Goal: Task Accomplishment & Management: Use online tool/utility

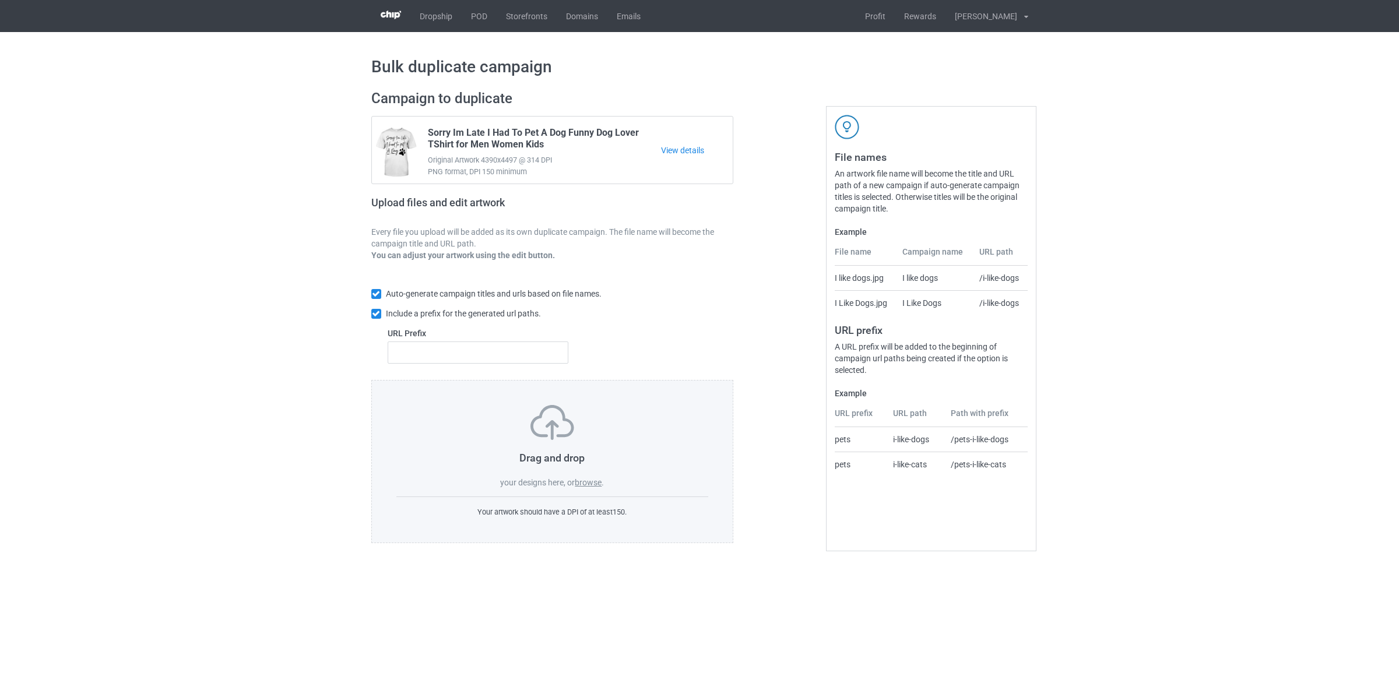
click at [583, 481] on label "browse" at bounding box center [588, 482] width 27 height 9
click at [0, 0] on input "browse" at bounding box center [0, 0] width 0 height 0
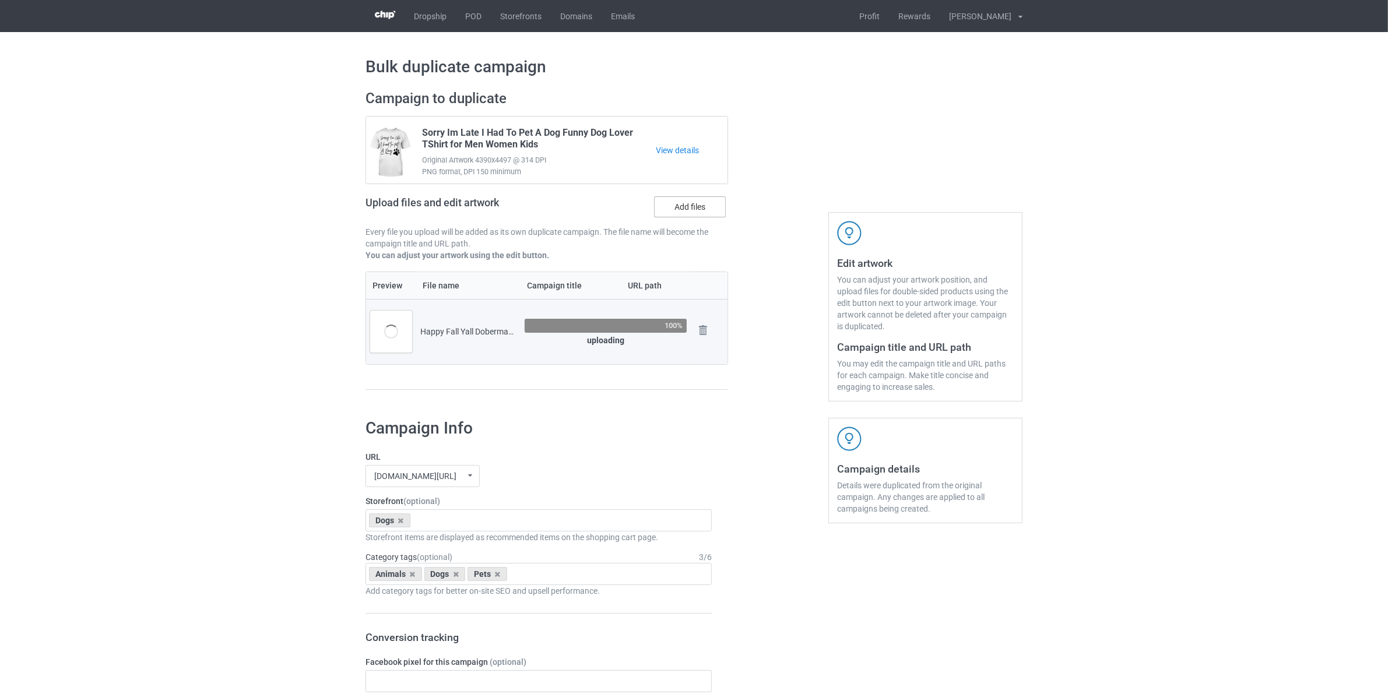
click at [692, 202] on label "Add files" at bounding box center [690, 206] width 72 height 21
click at [0, 0] on input "Add files" at bounding box center [0, 0] width 0 height 0
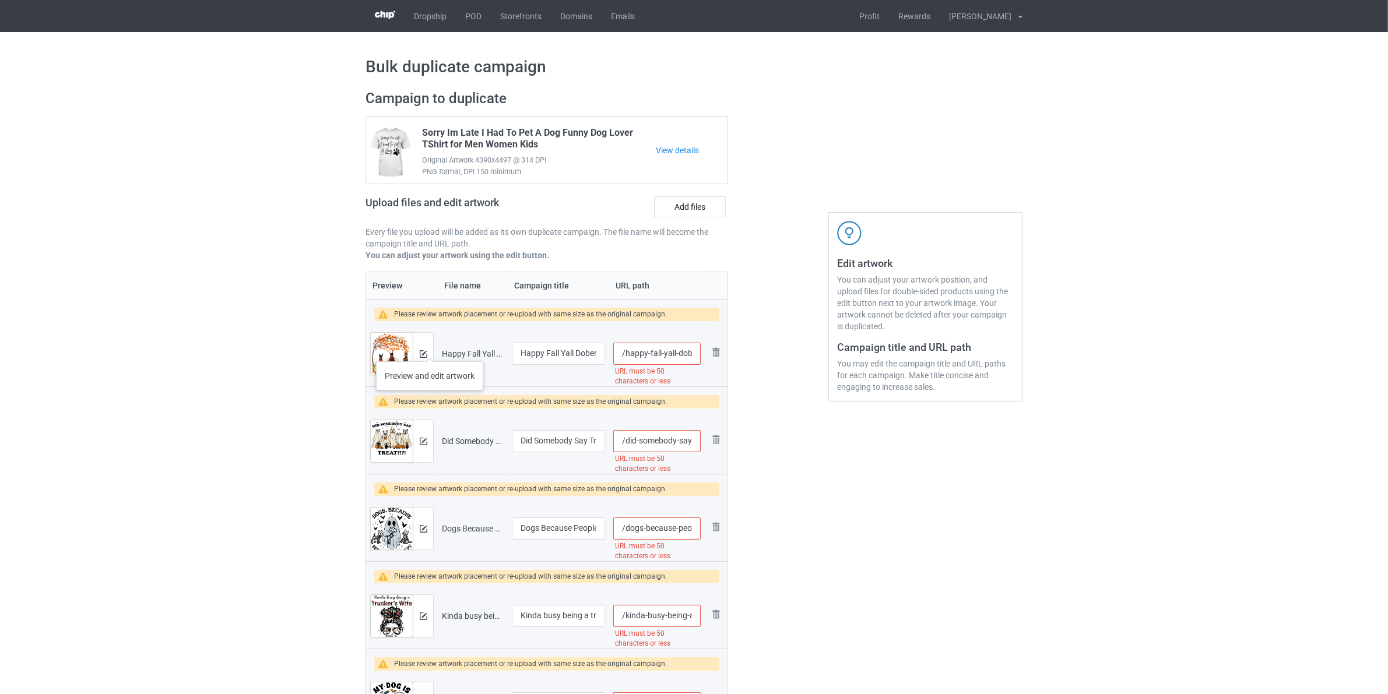
click at [429, 348] on div at bounding box center [423, 354] width 20 height 42
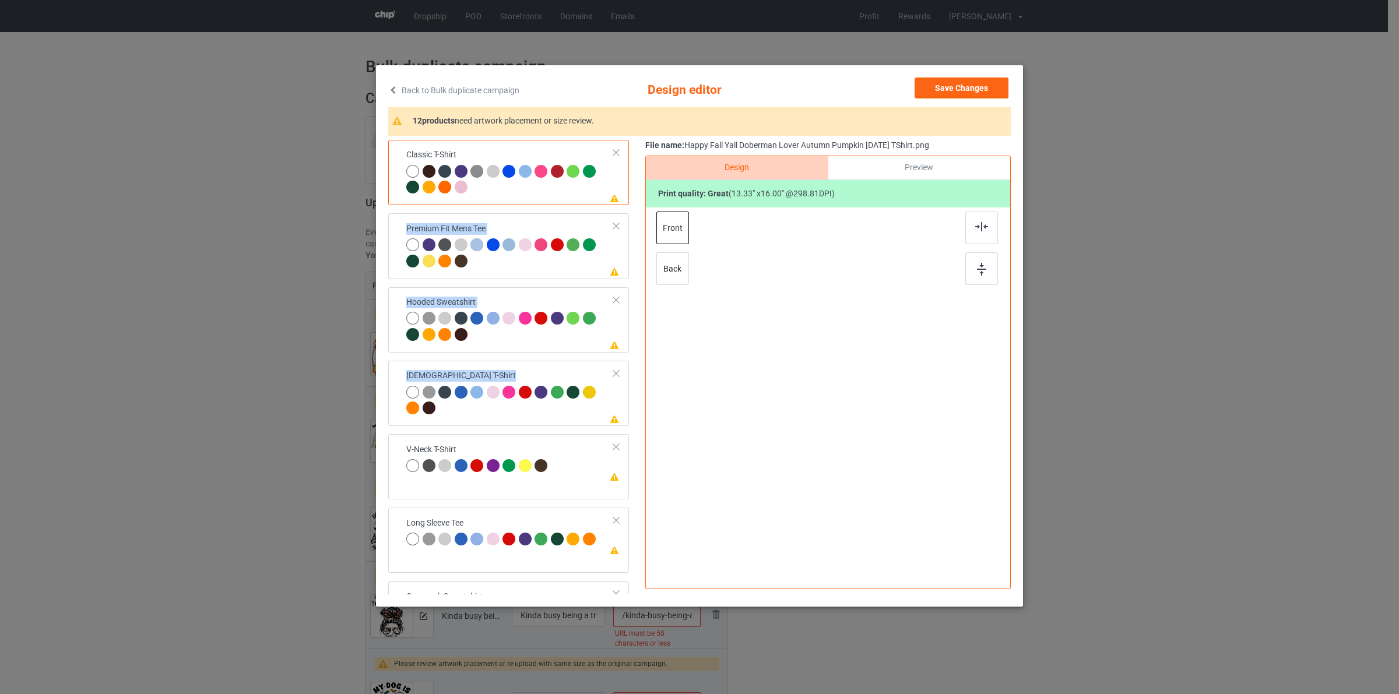
drag, startPoint x: 625, startPoint y: 252, endPoint x: 634, endPoint y: 329, distance: 77.4
click at [625, 469] on div "Please review artwork placement Classic T-Shirt Please review artwork placement…" at bounding box center [512, 577] width 249 height 875
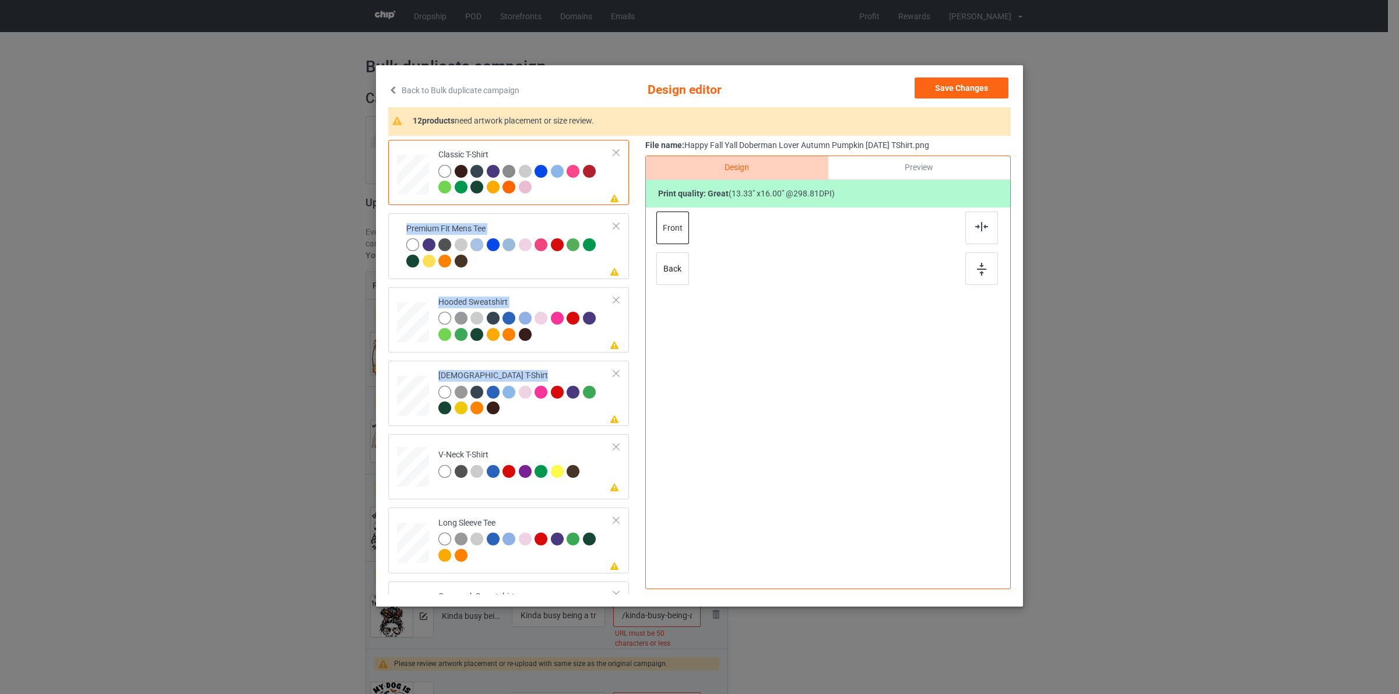
scroll to position [424, 0]
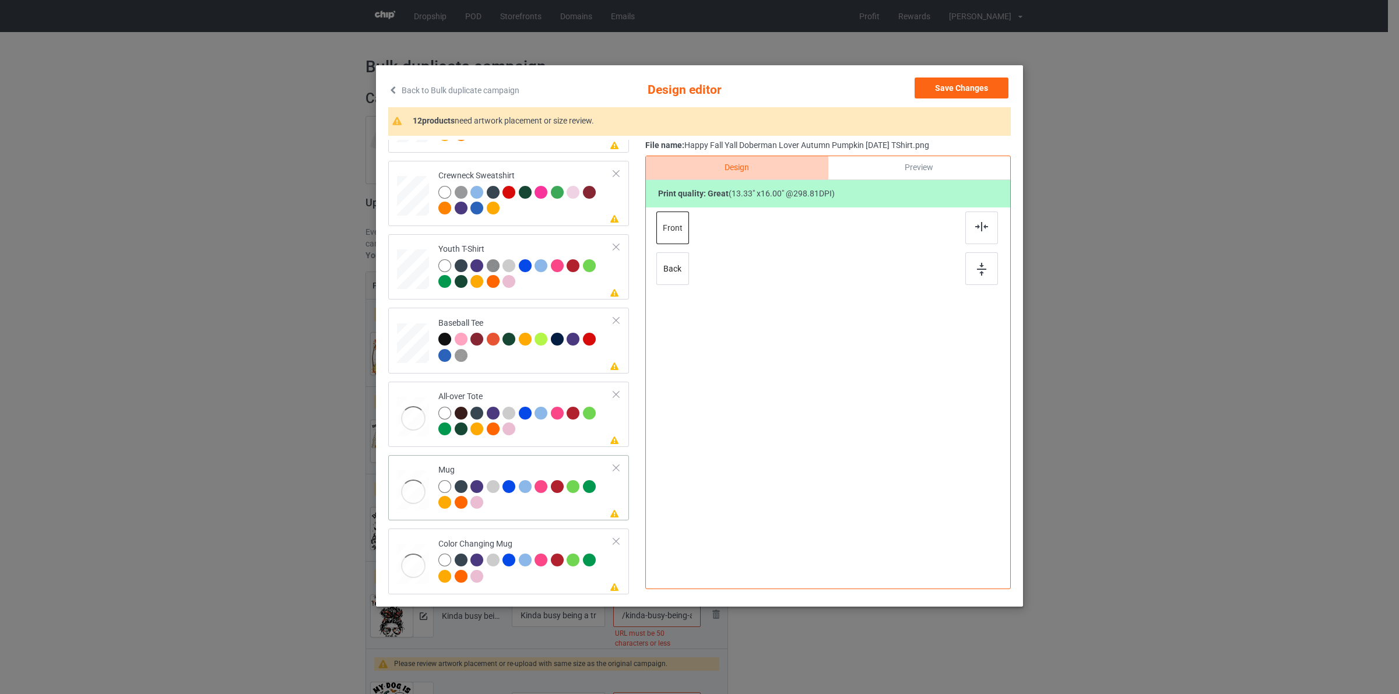
click at [466, 483] on div at bounding box center [461, 486] width 13 height 13
drag, startPoint x: 892, startPoint y: 377, endPoint x: 881, endPoint y: 374, distance: 11.1
click at [881, 374] on div at bounding box center [828, 370] width 262 height 109
drag, startPoint x: 817, startPoint y: 377, endPoint x: 889, endPoint y: 377, distance: 72.3
click at [889, 377] on div at bounding box center [900, 371] width 69 height 83
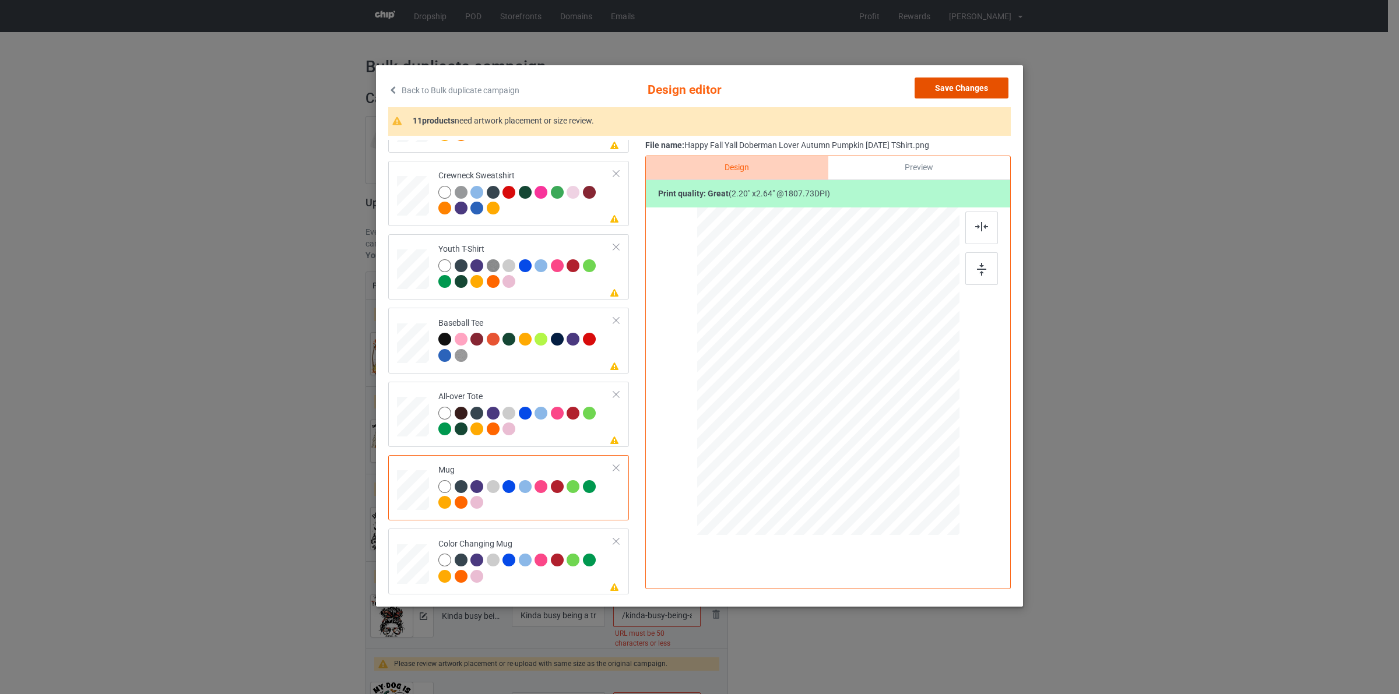
click at [957, 86] on button "Save Changes" at bounding box center [962, 88] width 94 height 21
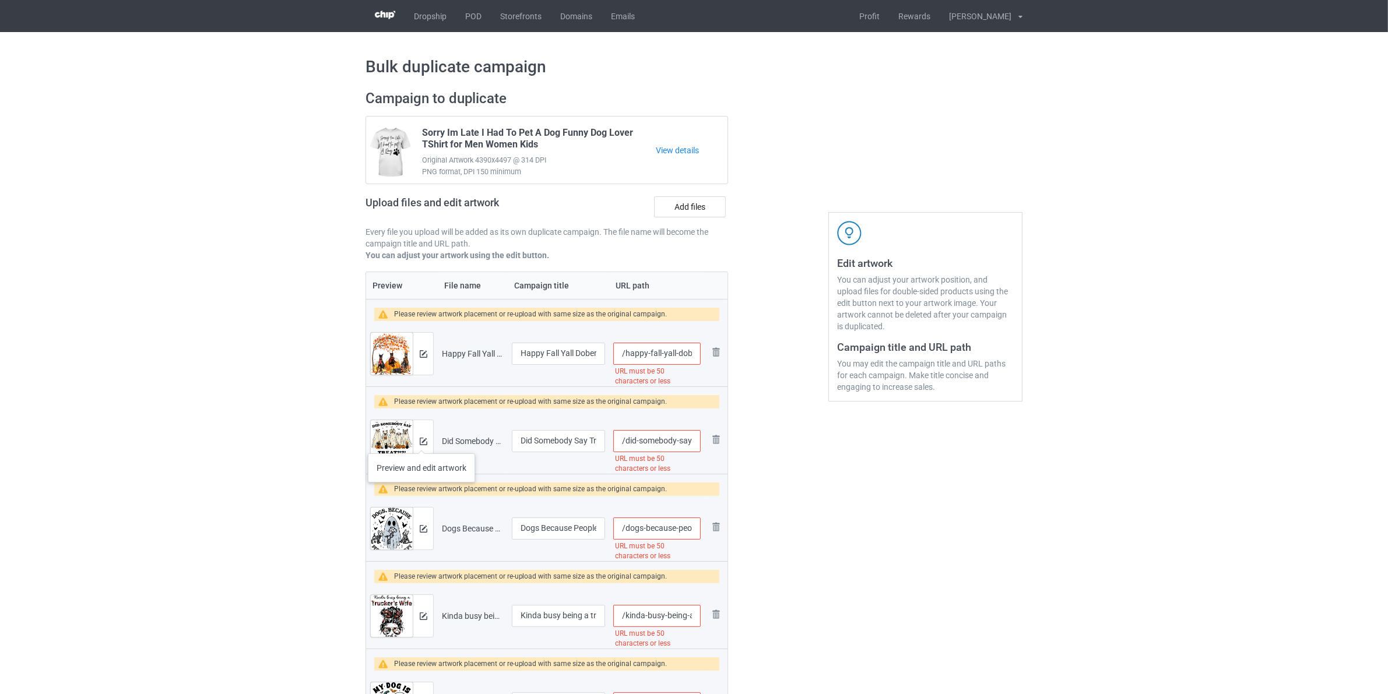
click at [428, 451] on div at bounding box center [423, 441] width 20 height 42
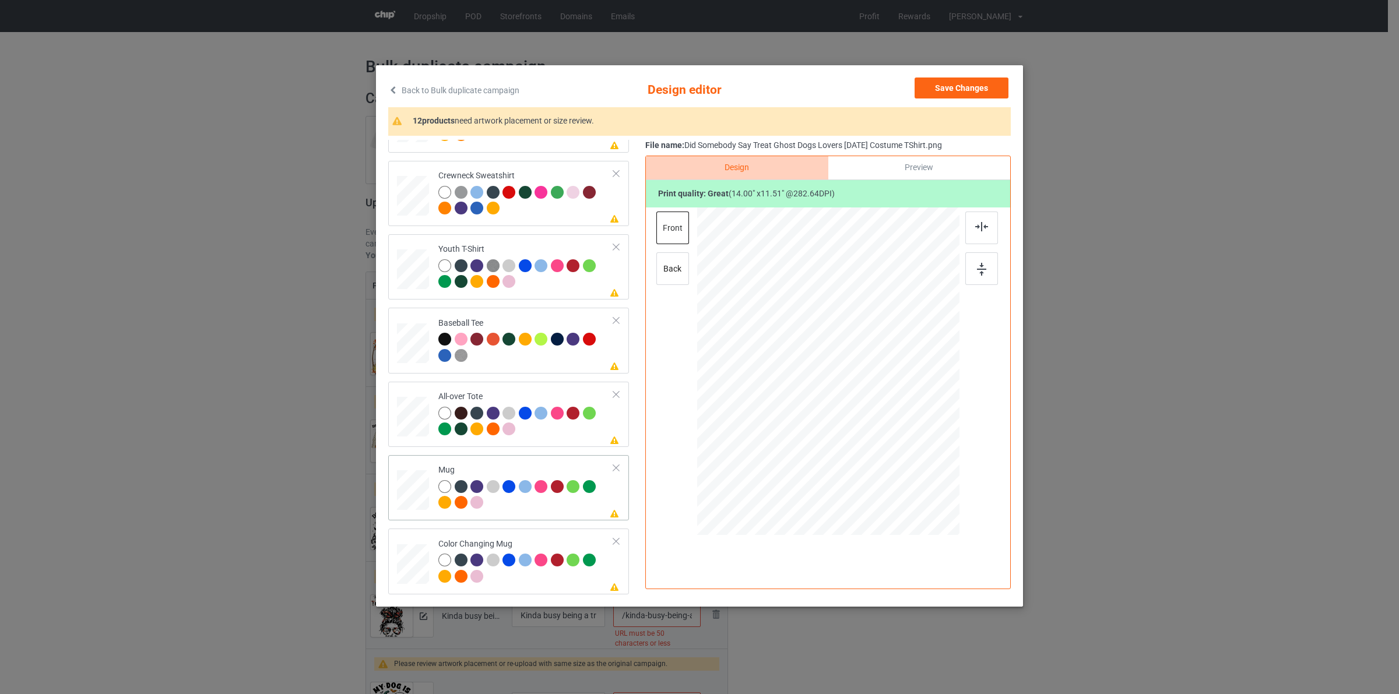
click at [519, 490] on div at bounding box center [527, 488] width 16 height 16
drag, startPoint x: 908, startPoint y: 433, endPoint x: 875, endPoint y: 369, distance: 72.2
click at [875, 369] on div at bounding box center [828, 370] width 262 height 109
drag, startPoint x: 835, startPoint y: 365, endPoint x: 906, endPoint y: 369, distance: 71.2
click at [906, 369] on div at bounding box center [899, 375] width 73 height 60
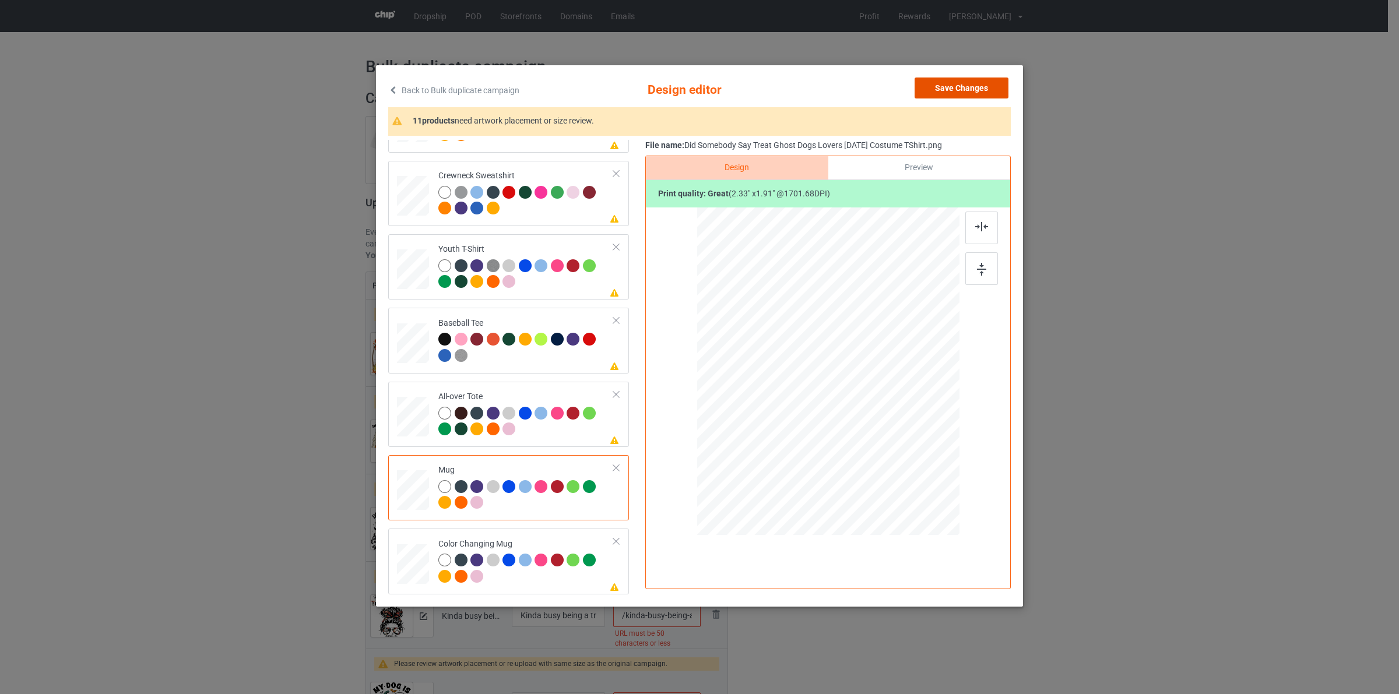
click at [948, 91] on button "Save Changes" at bounding box center [962, 88] width 94 height 21
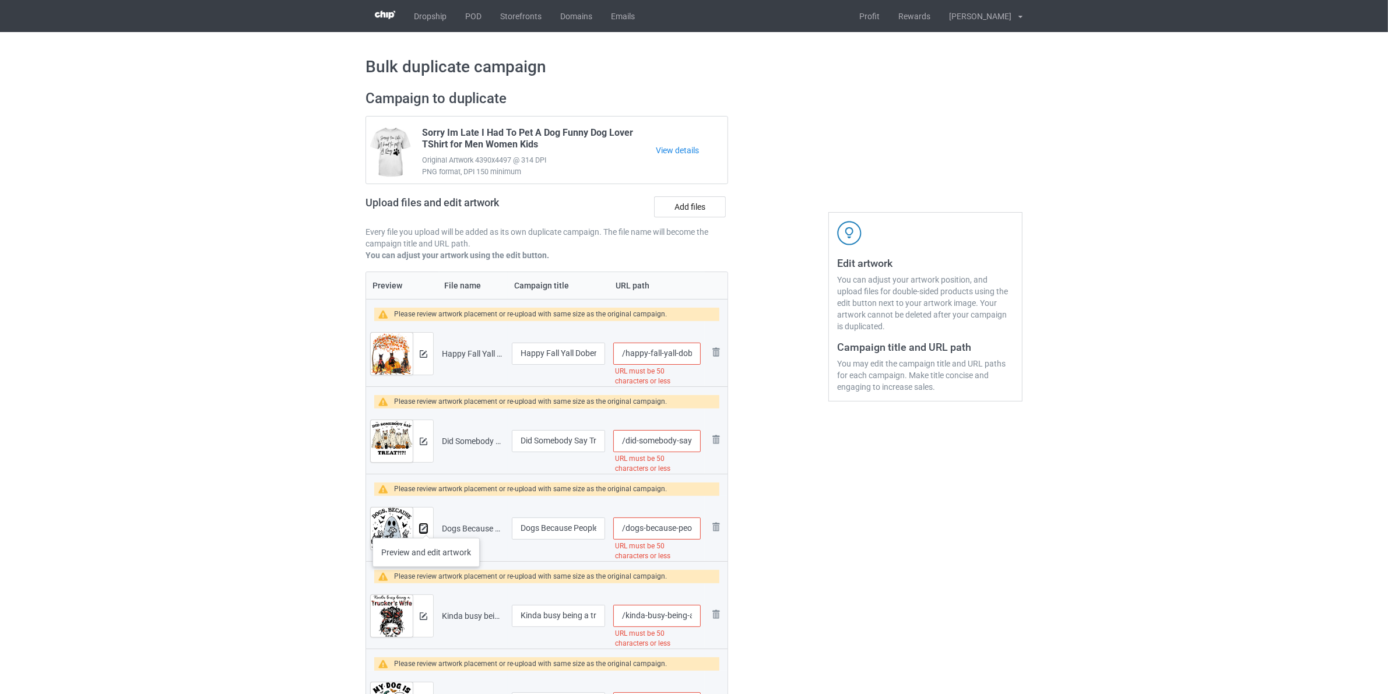
click at [421, 529] on img at bounding box center [424, 529] width 8 height 8
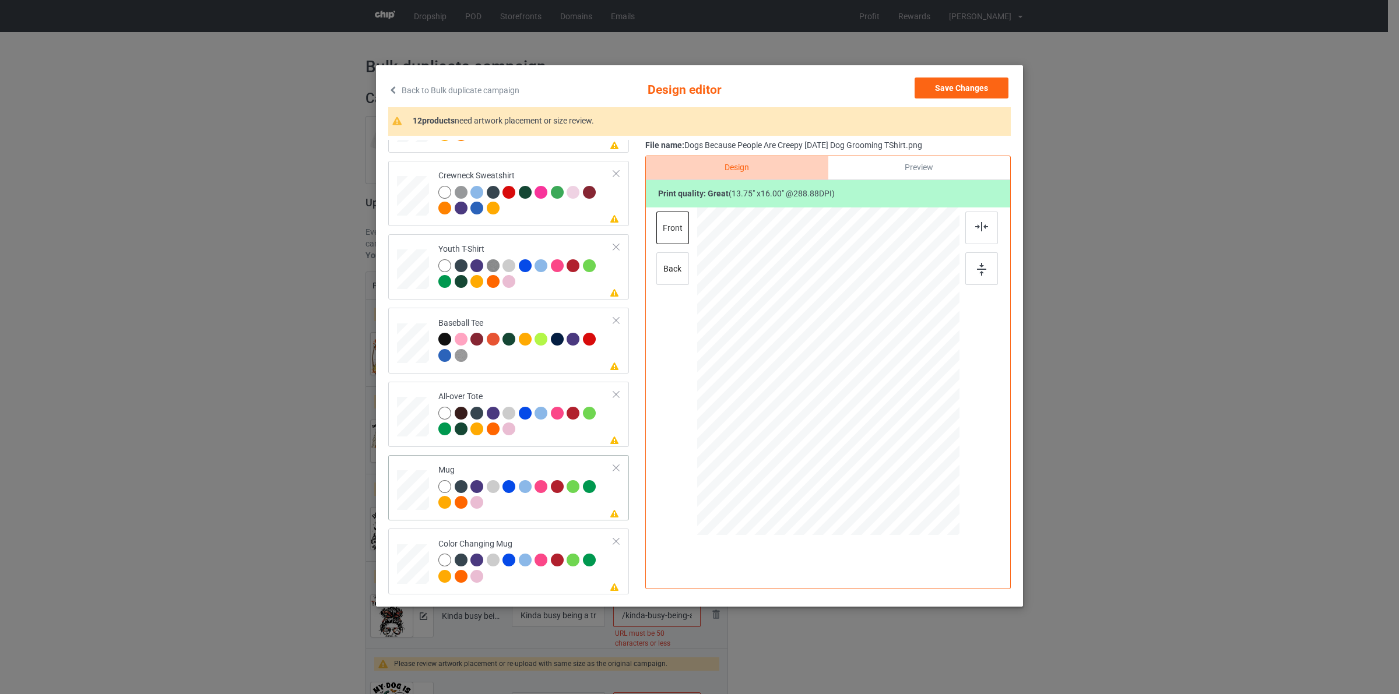
click at [460, 484] on div at bounding box center [461, 486] width 13 height 13
drag, startPoint x: 904, startPoint y: 462, endPoint x: 878, endPoint y: 386, distance: 80.0
click at [878, 386] on div at bounding box center [828, 370] width 262 height 109
drag, startPoint x: 895, startPoint y: 373, endPoint x: 893, endPoint y: 380, distance: 7.4
click at [893, 380] on div at bounding box center [899, 374] width 70 height 81
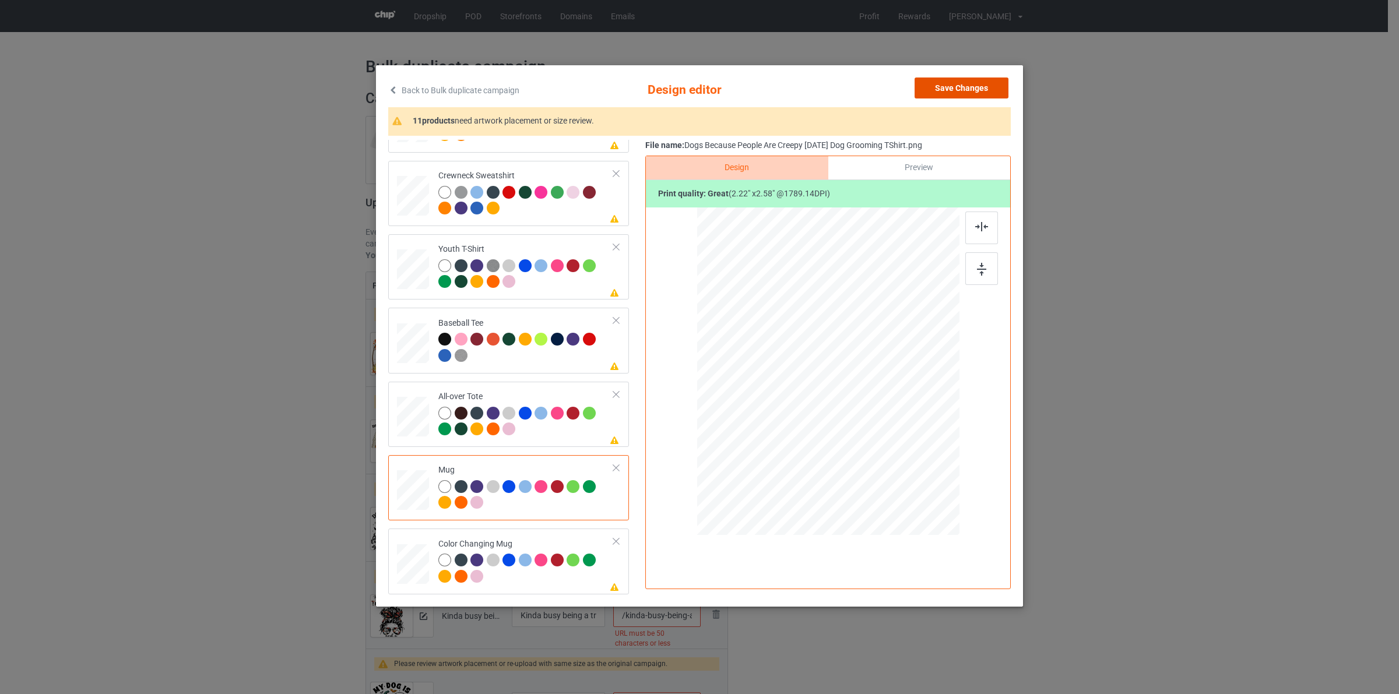
drag, startPoint x: 982, startPoint y: 83, endPoint x: 600, endPoint y: 223, distance: 406.8
click at [981, 83] on button "Save Changes" at bounding box center [962, 88] width 94 height 21
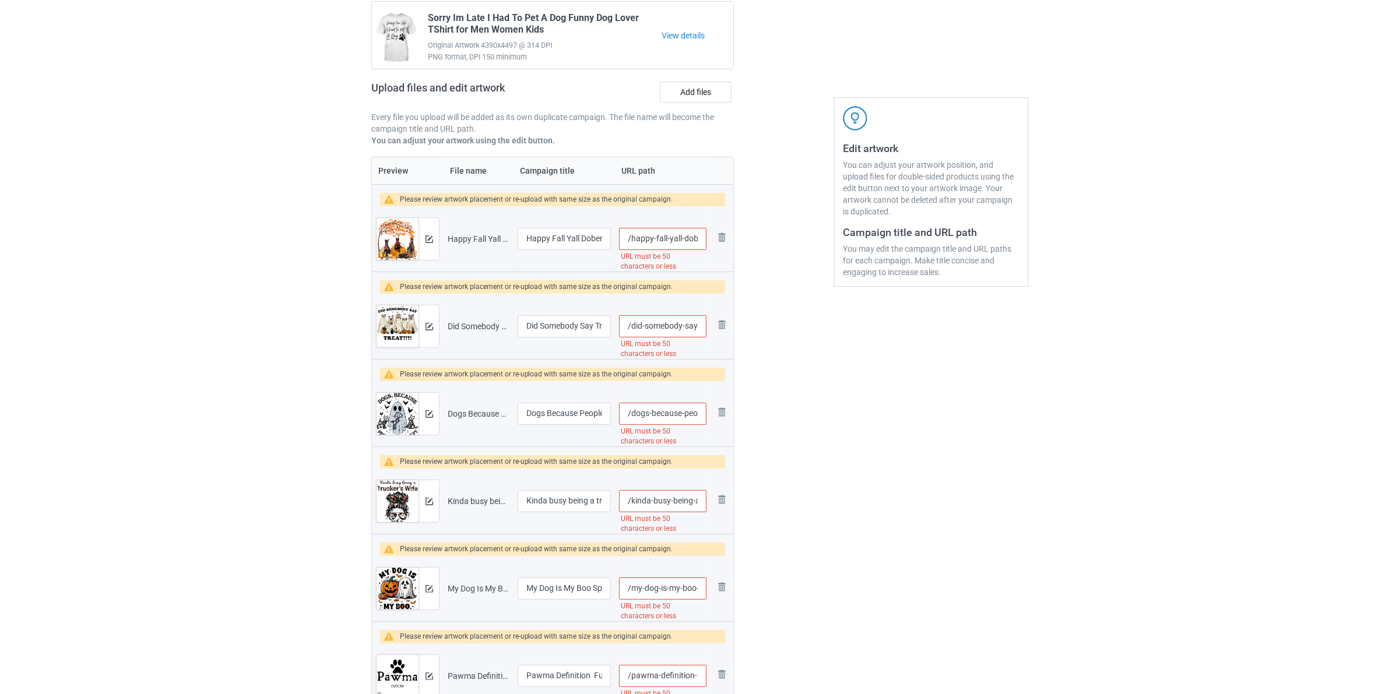
scroll to position [291, 0]
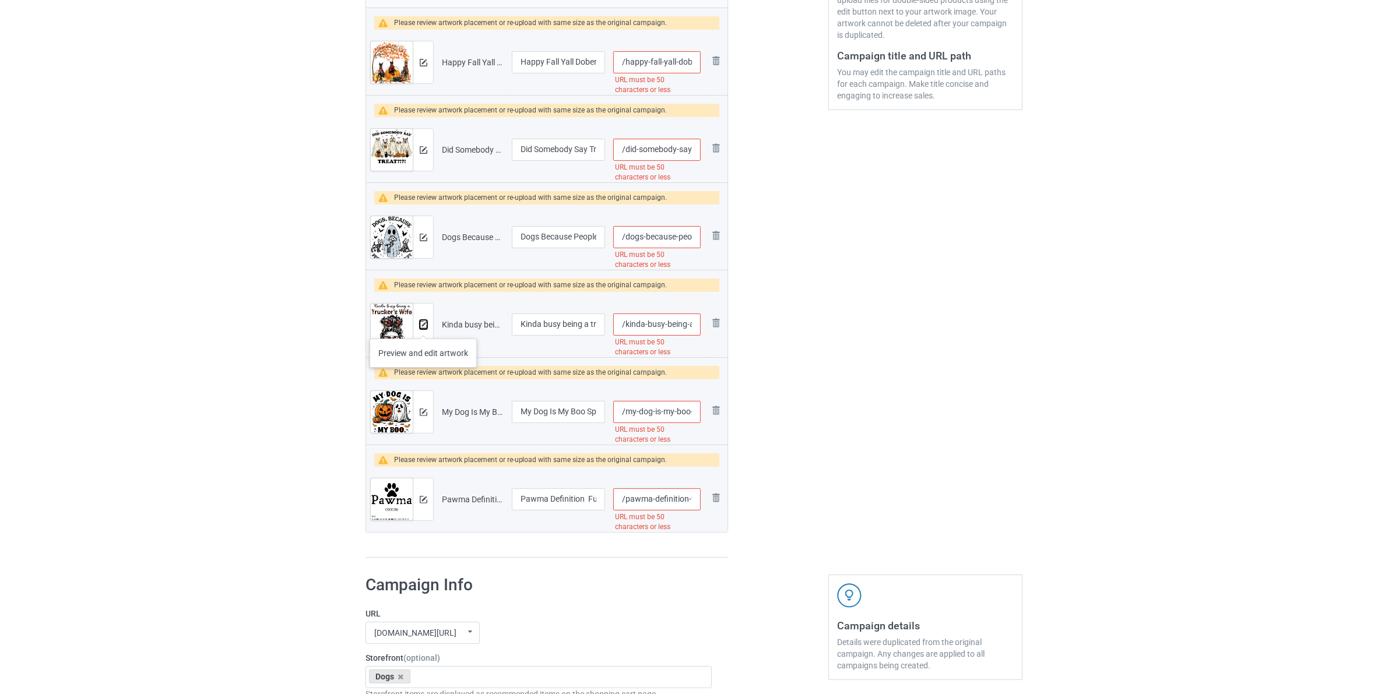
click at [423, 327] on img at bounding box center [424, 325] width 8 height 8
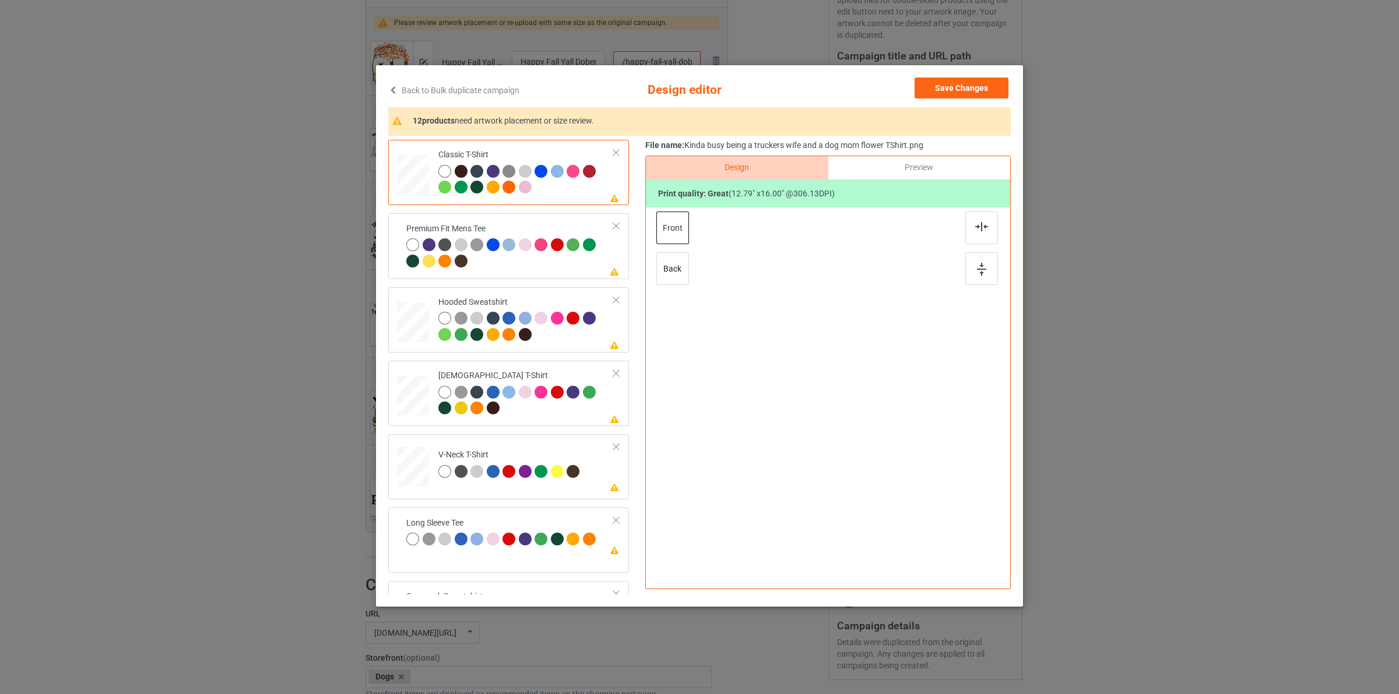
scroll to position [424, 0]
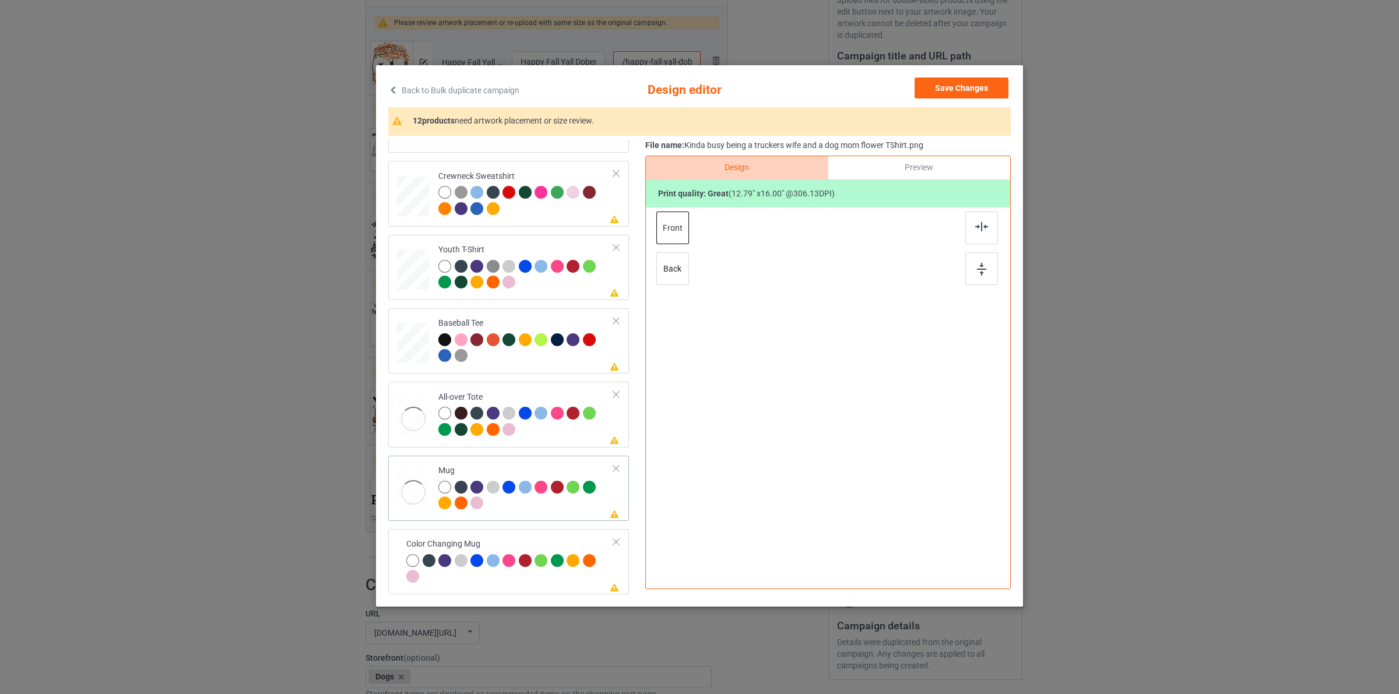
click at [538, 482] on div at bounding box center [540, 487] width 13 height 13
drag, startPoint x: 864, startPoint y: 391, endPoint x: 874, endPoint y: 395, distance: 11.0
click at [874, 395] on div at bounding box center [828, 370] width 262 height 109
drag, startPoint x: 884, startPoint y: 374, endPoint x: 896, endPoint y: 373, distance: 12.3
click at [896, 373] on div at bounding box center [899, 373] width 66 height 83
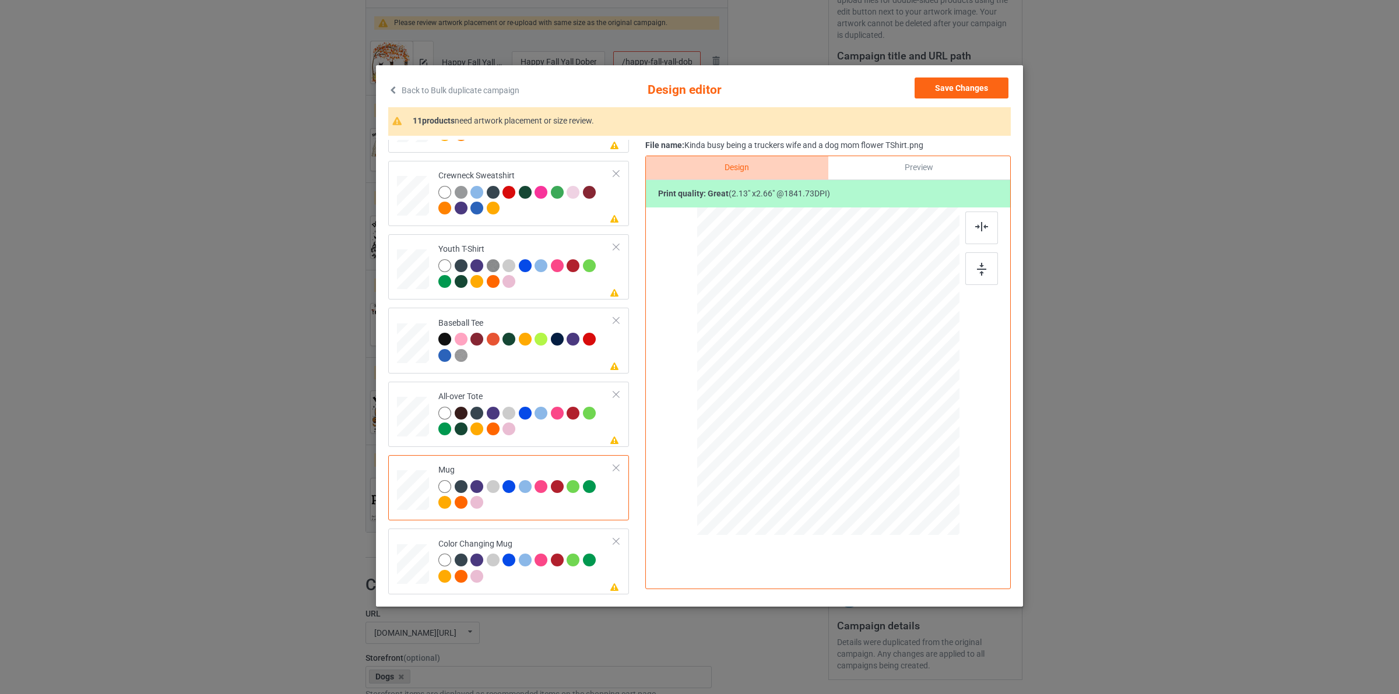
scroll to position [424, 0]
click at [975, 86] on button "Save Changes" at bounding box center [962, 88] width 94 height 21
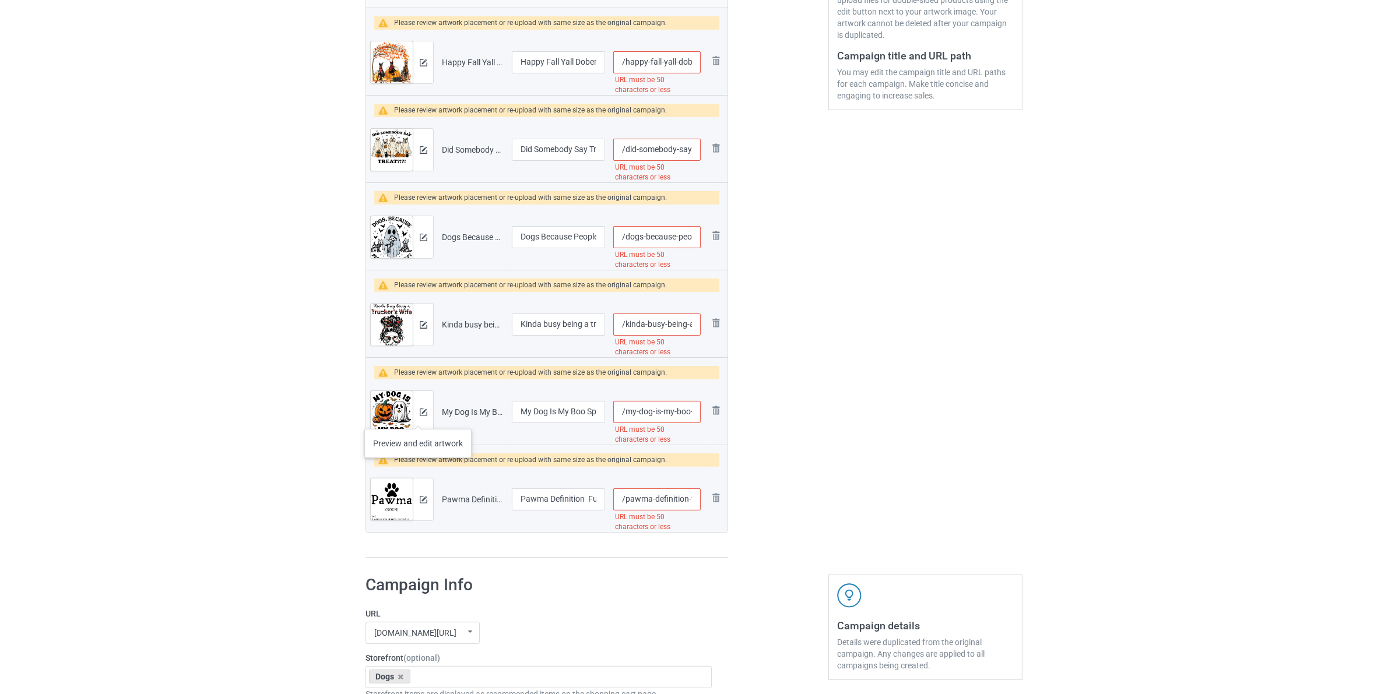
click at [418, 417] on div at bounding box center [423, 412] width 20 height 42
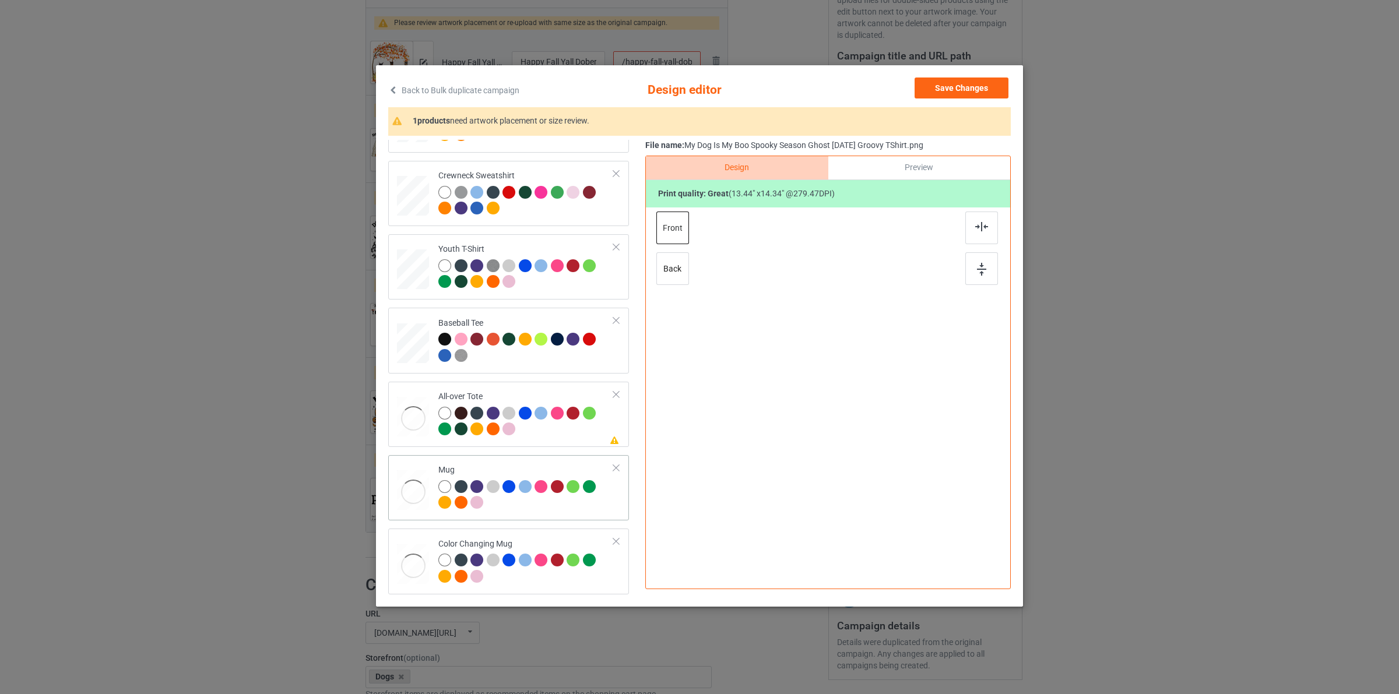
click at [523, 460] on td "Mug" at bounding box center [526, 488] width 188 height 56
drag, startPoint x: 943, startPoint y: 91, endPoint x: 933, endPoint y: 97, distance: 12.0
click at [942, 92] on button "Save Changes" at bounding box center [962, 88] width 94 height 21
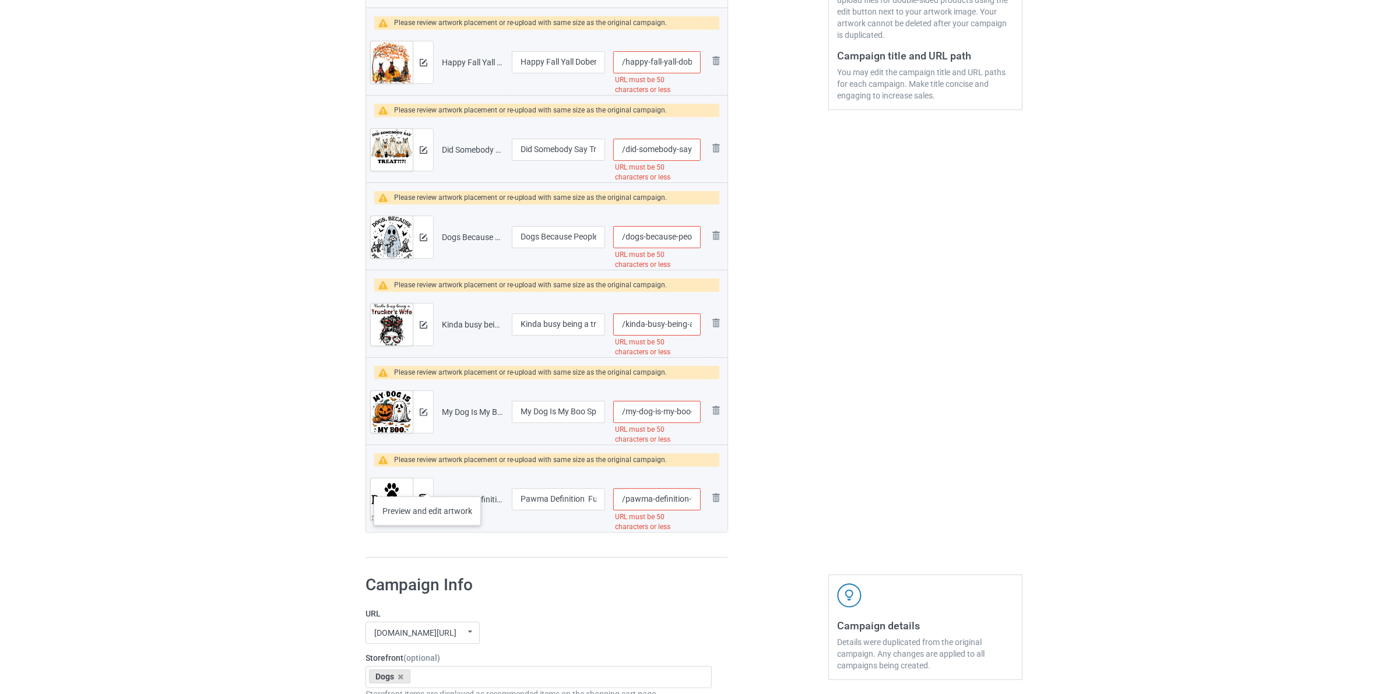
click at [420, 497] on img at bounding box center [424, 500] width 8 height 8
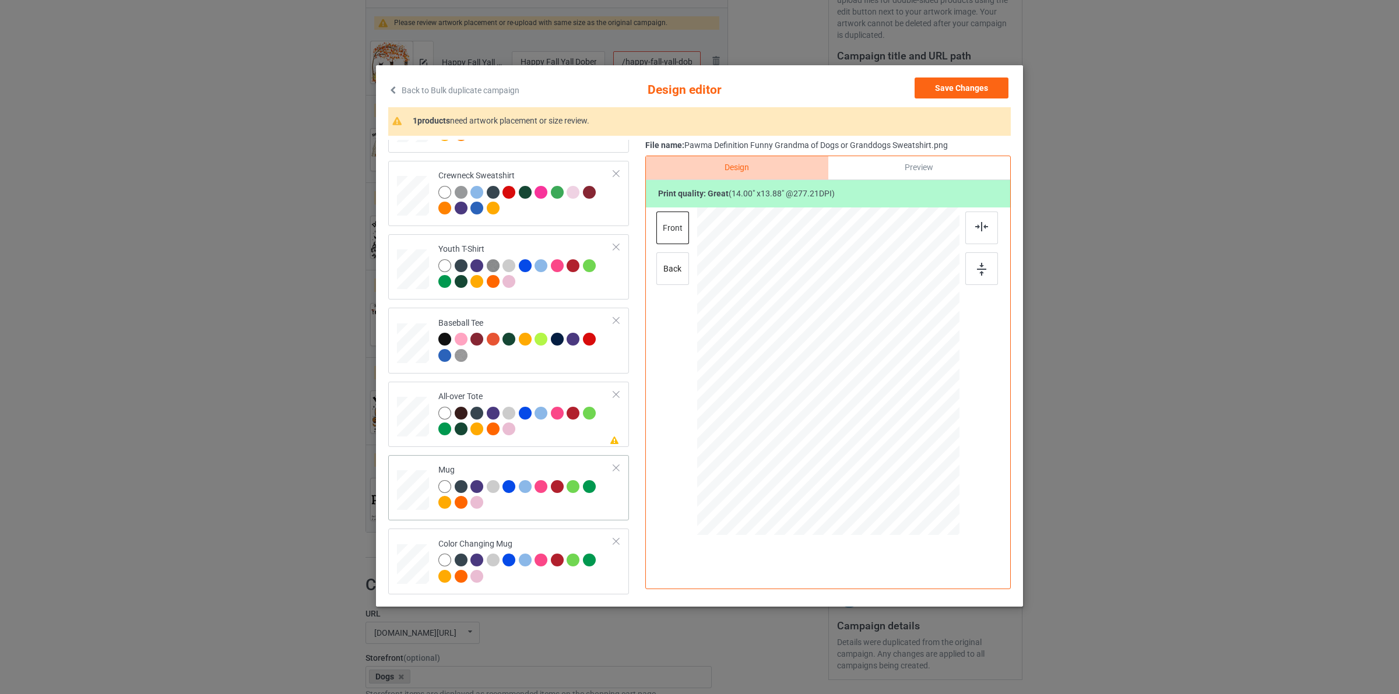
click at [496, 497] on div at bounding box center [525, 496] width 175 height 32
click at [930, 407] on div at bounding box center [933, 408] width 10 height 10
click at [965, 87] on button "Save Changes" at bounding box center [962, 88] width 94 height 21
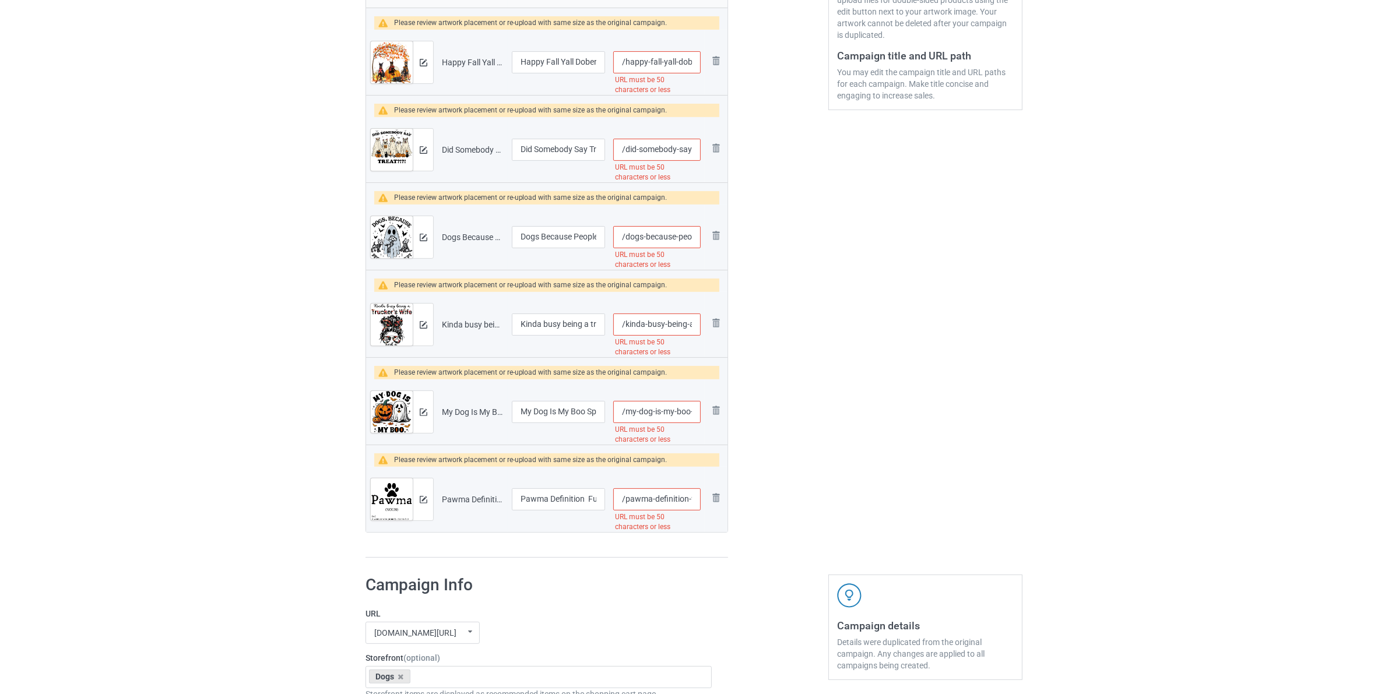
click at [627, 506] on input "/pawma-definition-funny-grandma-of-dogs-or-granddogs-sweatshirt" at bounding box center [656, 499] width 87 height 22
drag, startPoint x: 666, startPoint y: 502, endPoint x: 625, endPoint y: 500, distance: 40.9
click at [625, 500] on input "/dogs-1108-pawma-definition-funny-grandma-of-dogs-or-granddogs-sweatshirt" at bounding box center [656, 499] width 87 height 22
type input "/dogs-1108-pawma-definition-funny-grandma-of-dogs-or-granddogs-sweatshirt"
click at [627, 417] on input "/my-dog-is-my-boo-spooky-season-ghost-[DATE]-groovy-tshirt" at bounding box center [656, 412] width 87 height 22
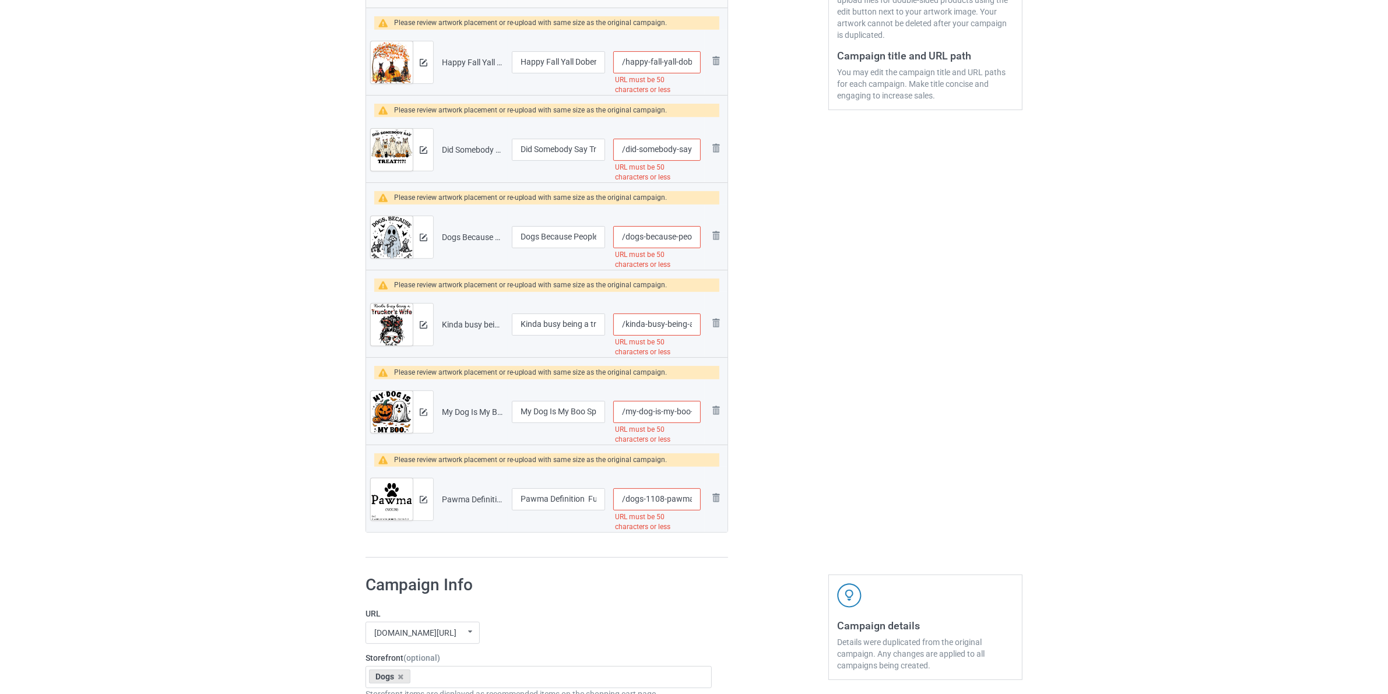
paste input "dogs-1108-"
type input "/dogs-1108-my-dog-is-my-boo-spooky-season-ghost-[DATE]-groovy-tshirt"
click at [625, 325] on input "/kinda-busy-being-a-truckers-wife-and-a-dog-mom-flower-tshirt" at bounding box center [656, 325] width 87 height 22
paste input "dogs-1108-"
type input "/dogs-1108-kinda-busy-being-a-truckers-wife-and-a-dog-mom-flower-tshirt"
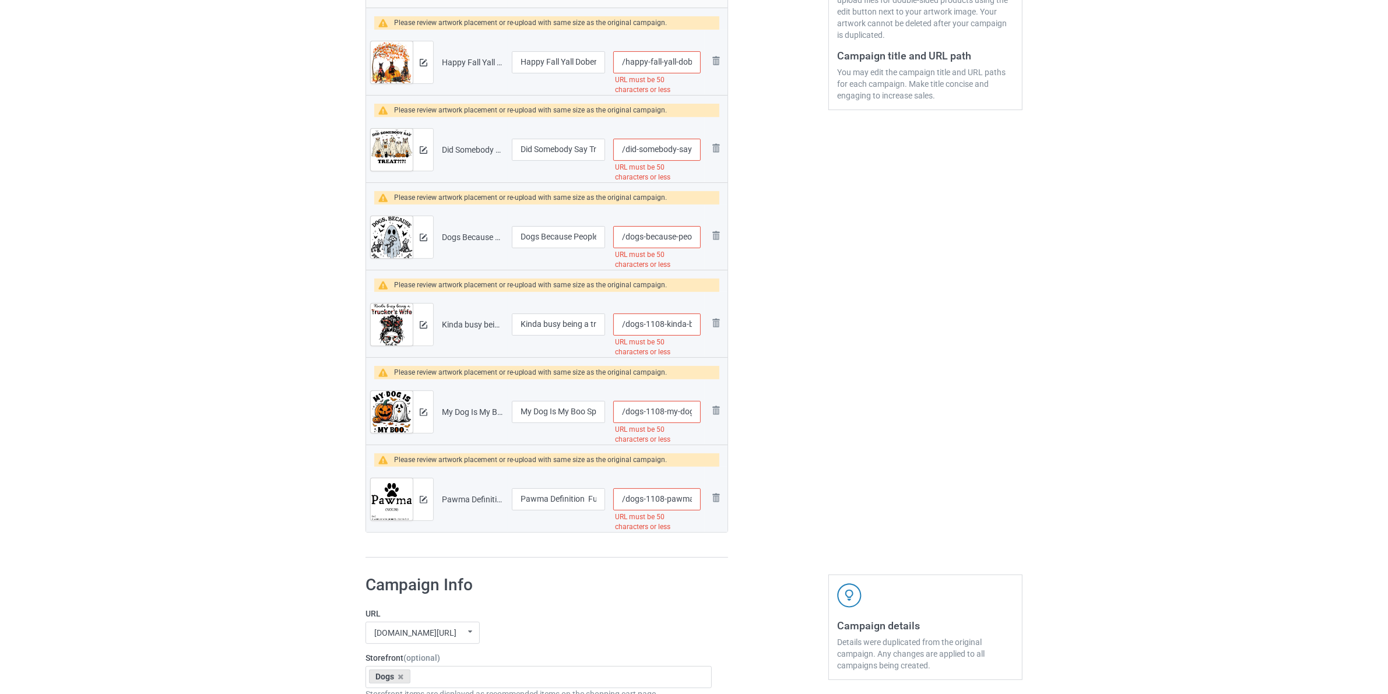
click at [631, 240] on input "/dogs-because-people-are-creepy-[DATE]-dog-grooming-tshirt" at bounding box center [656, 237] width 87 height 22
paste input "1108--"
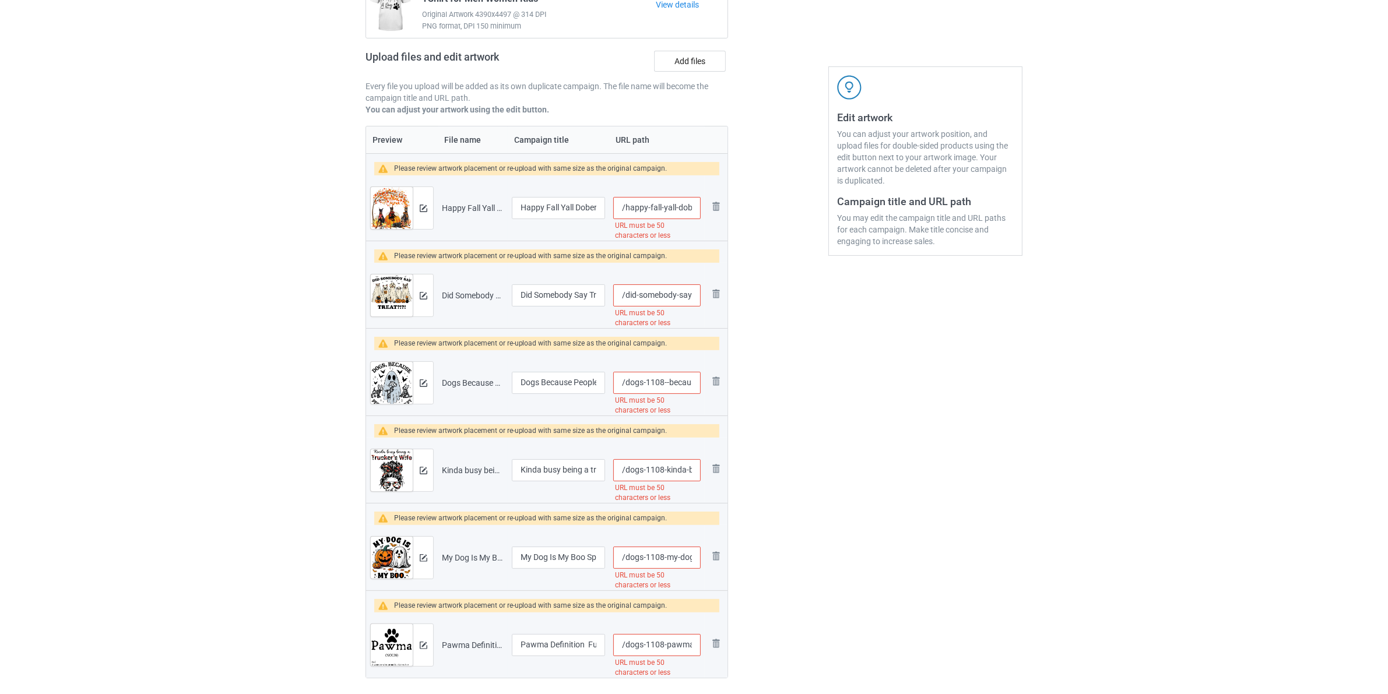
type input "/dogs-1108--because-people-are-creepy-[DATE]-dog-grooming-tshirt"
click at [625, 295] on input "/did-somebody-say-treat-ghost-dogs-lovers-[DATE]-costume-tshirt" at bounding box center [656, 295] width 87 height 22
paste input "ogs-1108-d"
type input "/dogs-1108-did-somebody-say-treat-ghost-dogs-lovers-[DATE]-costume-tshirt"
click at [625, 207] on input "/happy-fall-yall-doberman-lover-autumn-pumpkin-[DATE]-tshirt" at bounding box center [656, 208] width 87 height 22
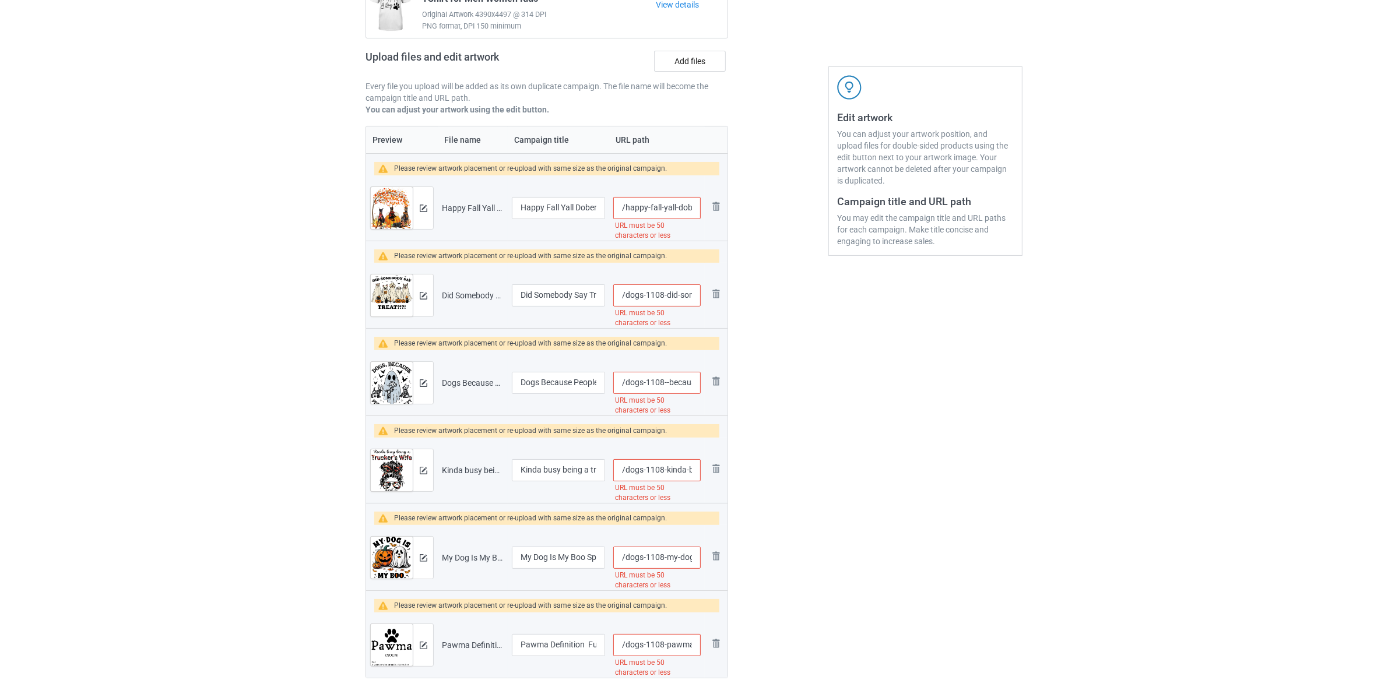
paste input "dogs-1108-"
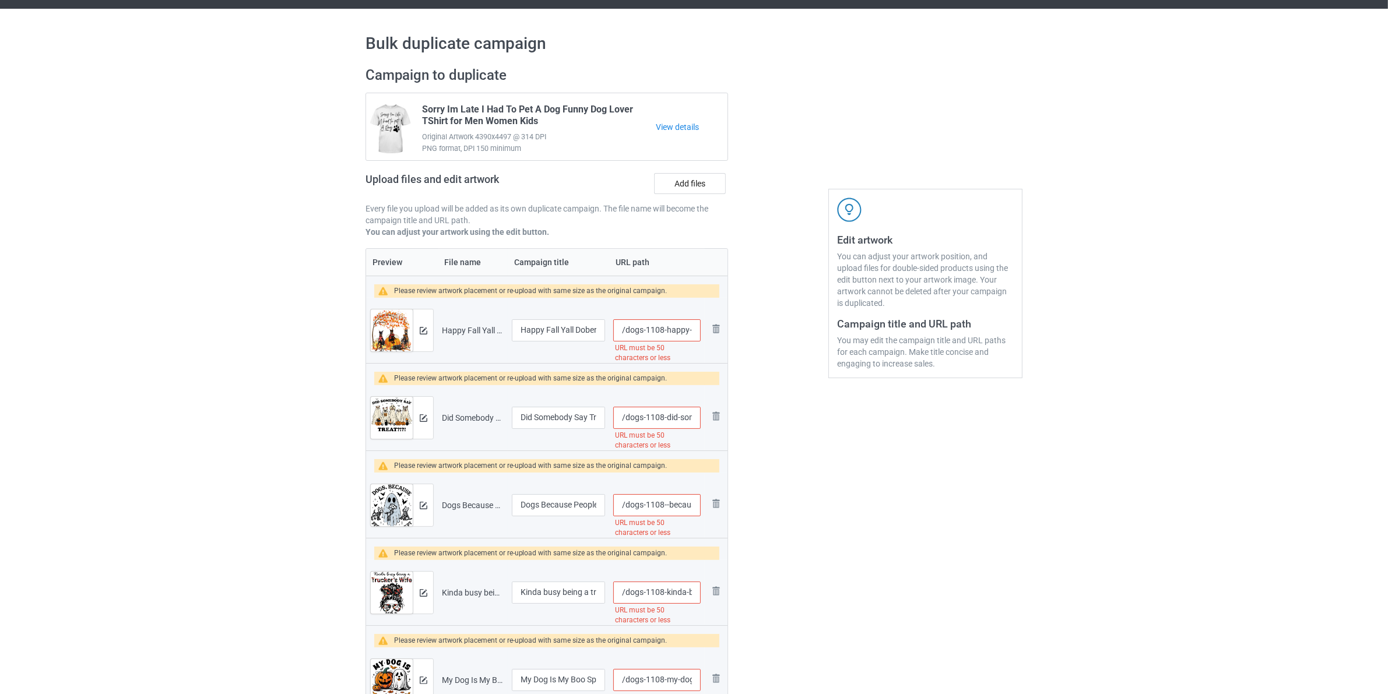
scroll to position [0, 0]
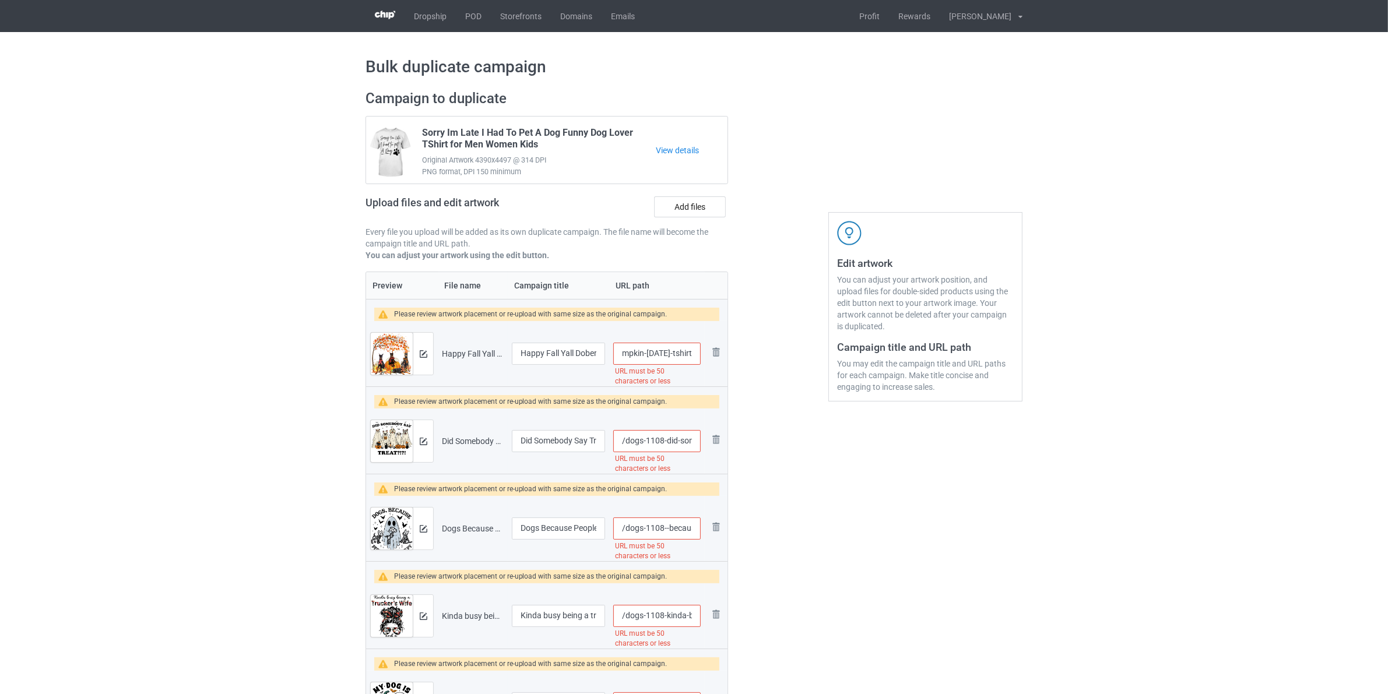
drag, startPoint x: 694, startPoint y: 356, endPoint x: 796, endPoint y: 392, distance: 108.2
click at [842, 388] on div "Campaign to duplicate Sorry Im Late I Had To Pet A Dog Funny Dog Lover TShirt f…" at bounding box center [693, 470] width 673 height 776
type input "/dogs-1108-happy-f"
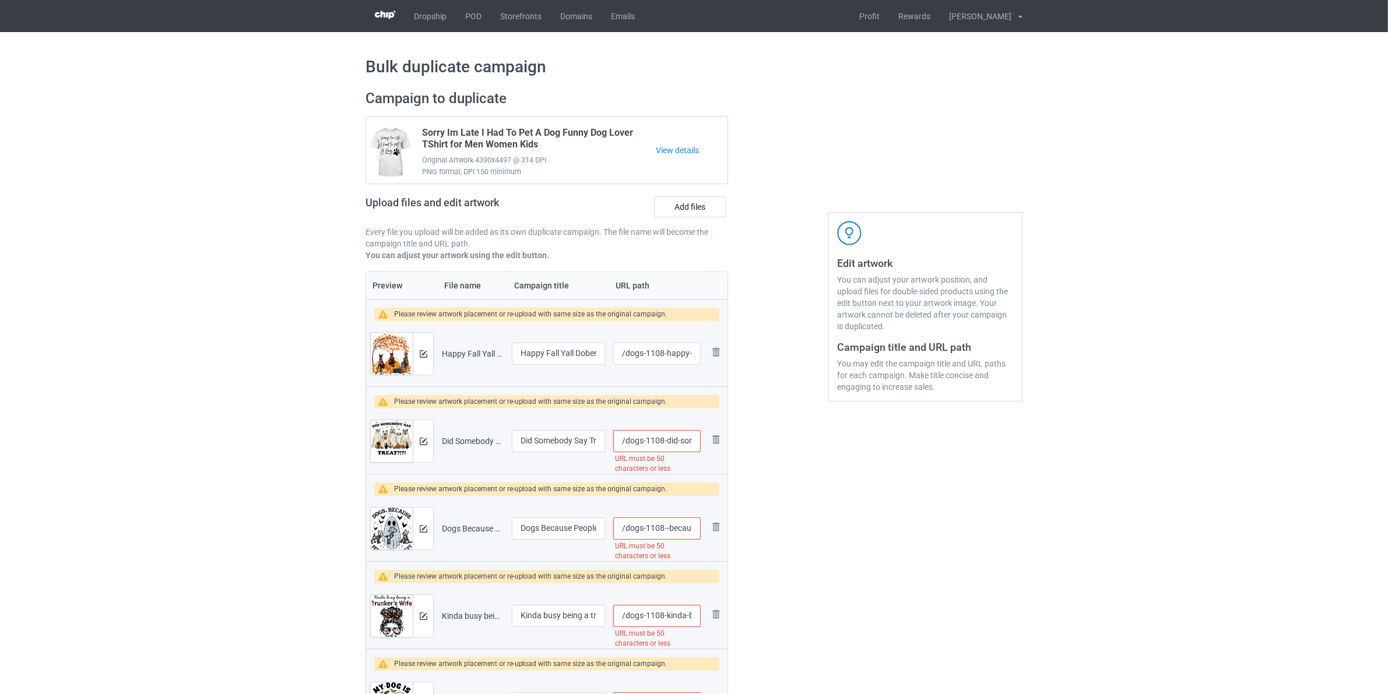
drag, startPoint x: 694, startPoint y: 449, endPoint x: 745, endPoint y: 501, distance: 72.5
click at [741, 482] on div "Campaign to duplicate Sorry Im Late I Had To Pet A Dog Funny Dog Lover TShirt f…" at bounding box center [693, 470] width 673 height 776
type input "/dogs-1108-did-soeat-ghost-dogs-lovers-[DATE]-costume-tshirt"
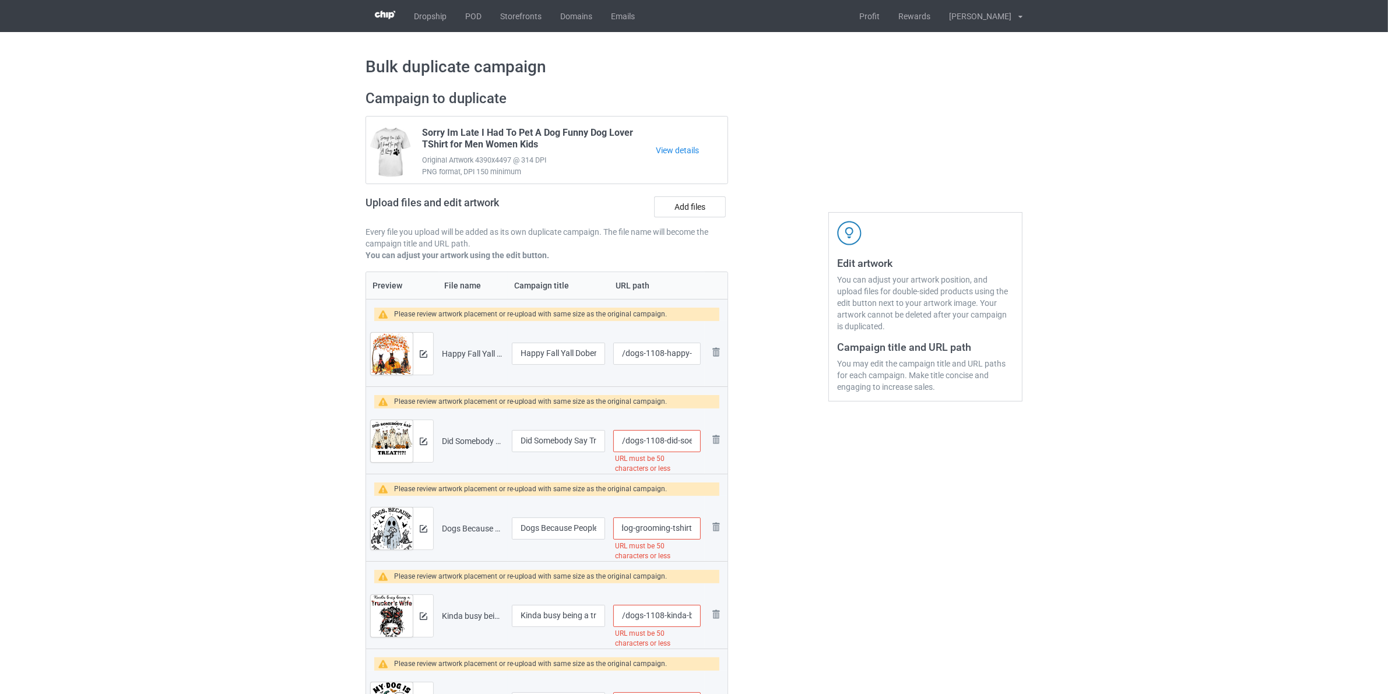
drag, startPoint x: 697, startPoint y: 529, endPoint x: 764, endPoint y: 543, distance: 69.0
click at [768, 548] on div "Campaign to duplicate Sorry Im Late I Had To Pet A Dog Funny Dog Lover TShirt f…" at bounding box center [693, 470] width 673 height 776
type input "/dogs-1108--becaus"
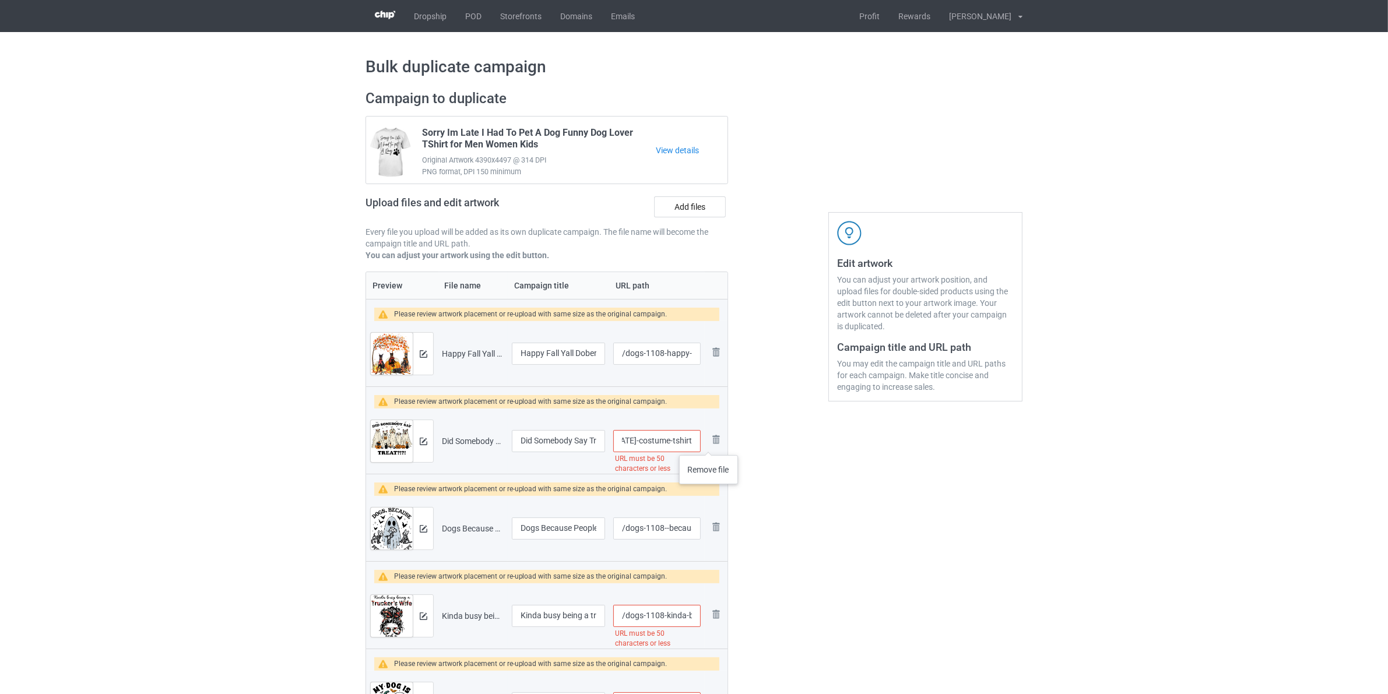
drag, startPoint x: 709, startPoint y: 444, endPoint x: 752, endPoint y: 522, distance: 89.5
click at [755, 480] on div "Campaign to duplicate Sorry Im Late I Had To Pet A Dog Funny Dog Lover TShirt f…" at bounding box center [693, 470] width 673 height 776
type input "/dogs-1108-did-soe"
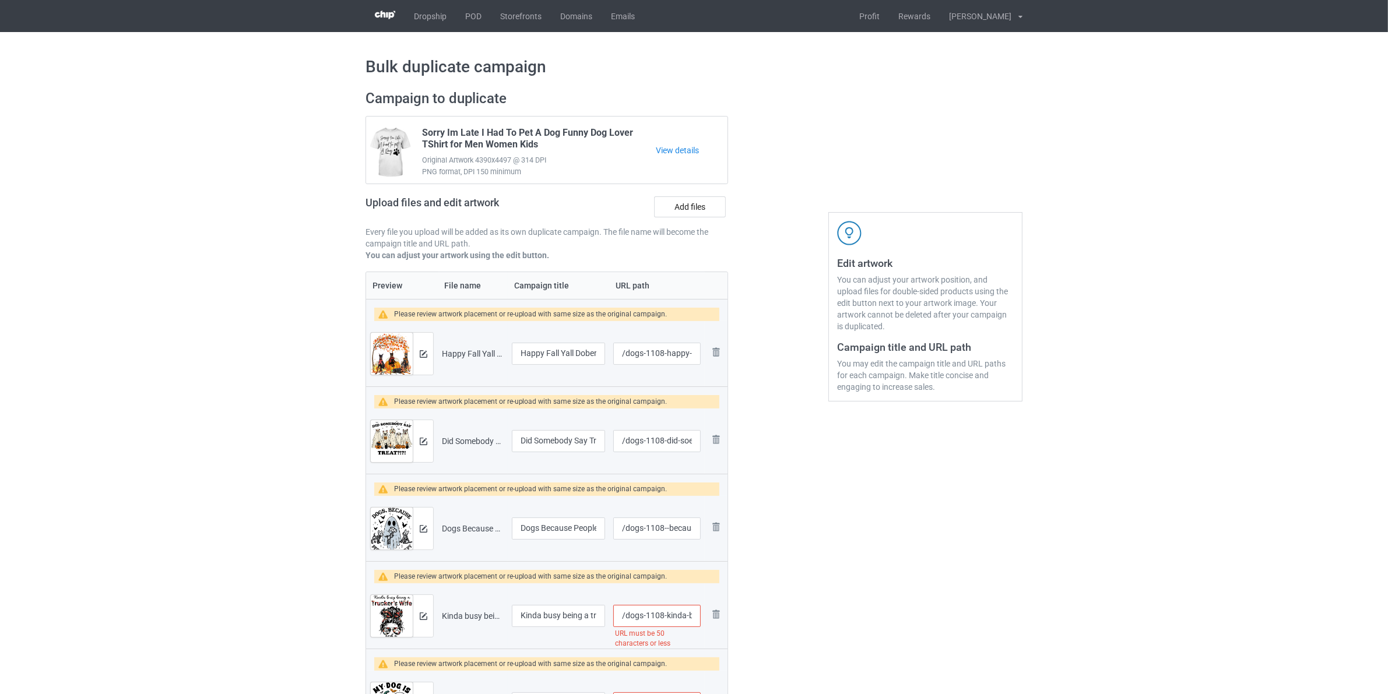
drag, startPoint x: 692, startPoint y: 612, endPoint x: 829, endPoint y: 604, distance: 137.8
click at [784, 615] on div "Campaign to duplicate Sorry Im Late I Had To Pet A Dog Funny Dog Lover TShirt f…" at bounding box center [693, 470] width 673 height 776
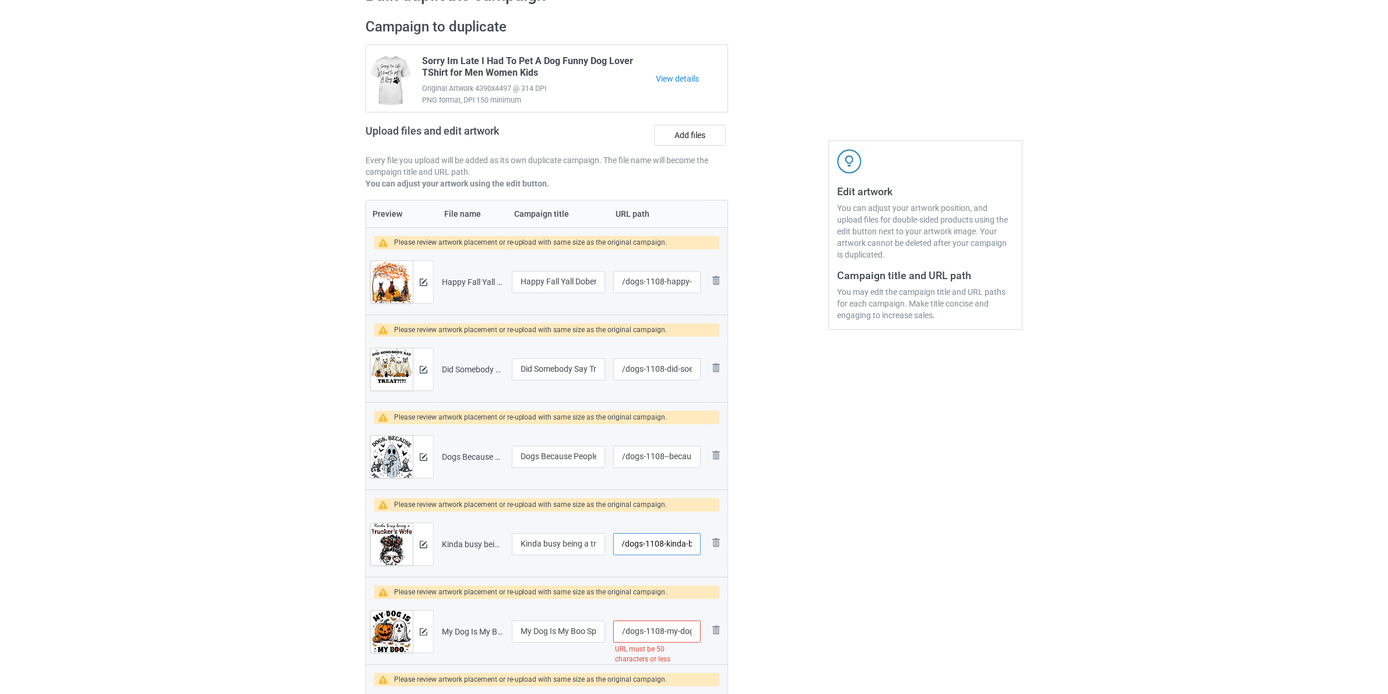
scroll to position [291, 0]
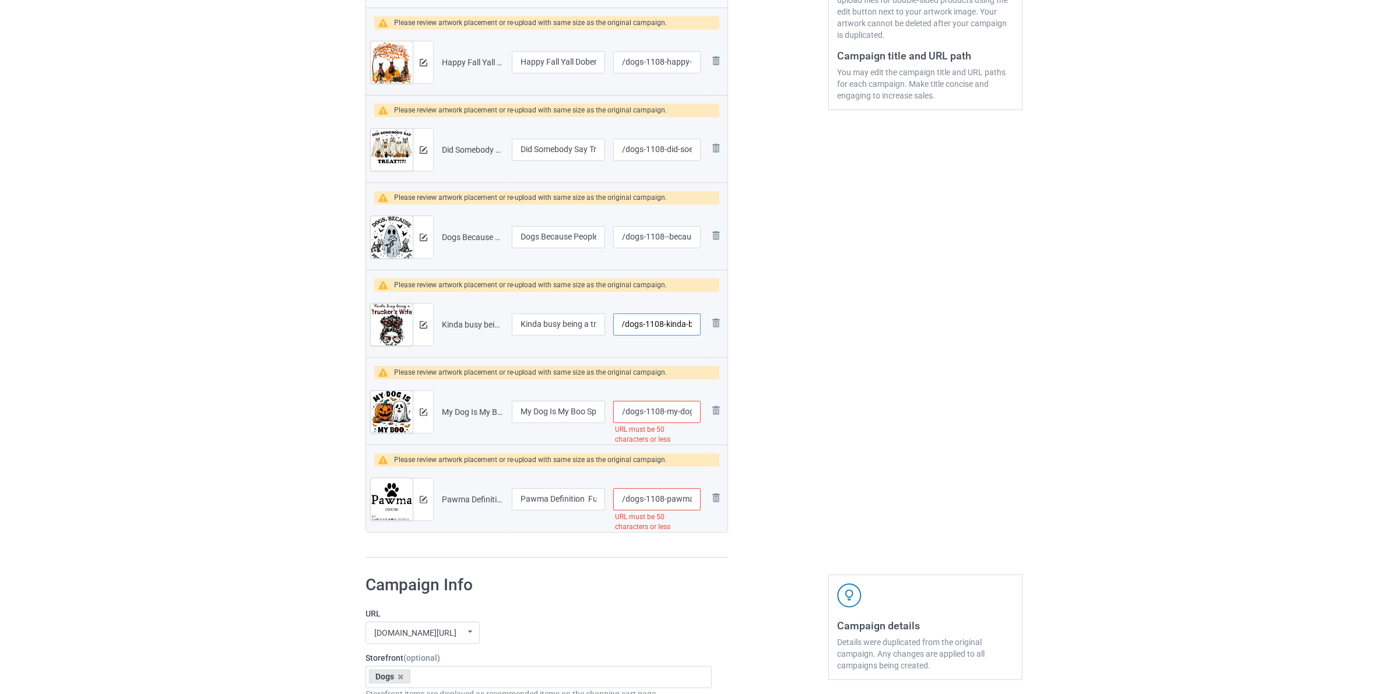
type input "/dogs-1108-kinda-b"
drag, startPoint x: 885, startPoint y: 382, endPoint x: 749, endPoint y: 383, distance: 135.8
click at [882, 383] on div "Edit artwork You can adjust your artwork position, and upload files for double-…" at bounding box center [925, 178] width 210 height 776
drag, startPoint x: 700, startPoint y: 413, endPoint x: 820, endPoint y: 443, distance: 123.8
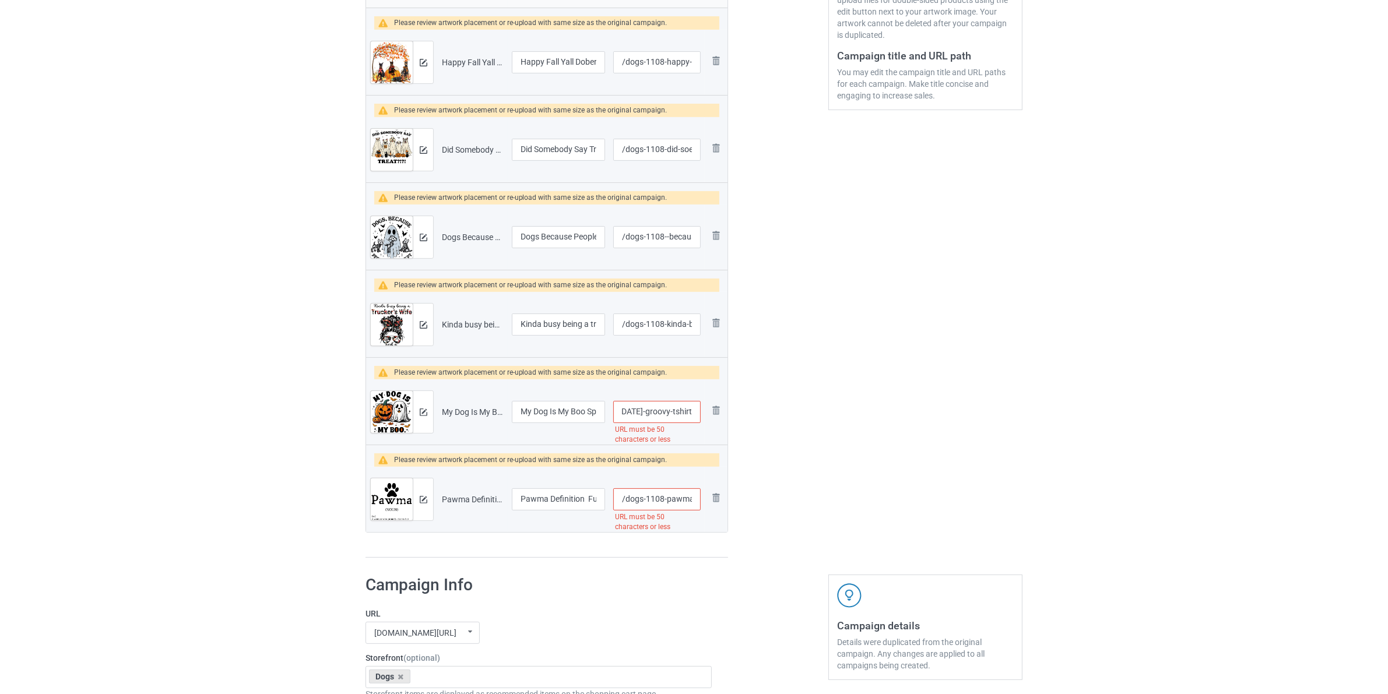
click at [803, 439] on div "Campaign to duplicate Sorry Im Late I Had To Pet A Dog Funny Dog Lover TShirt f…" at bounding box center [693, 178] width 673 height 776
type input "/dogs-1108-my-do"
drag, startPoint x: 853, startPoint y: 438, endPoint x: 834, endPoint y: 450, distance: 22.3
click at [852, 440] on div "Edit artwork You can adjust your artwork position, and upload files for double-…" at bounding box center [925, 178] width 210 height 776
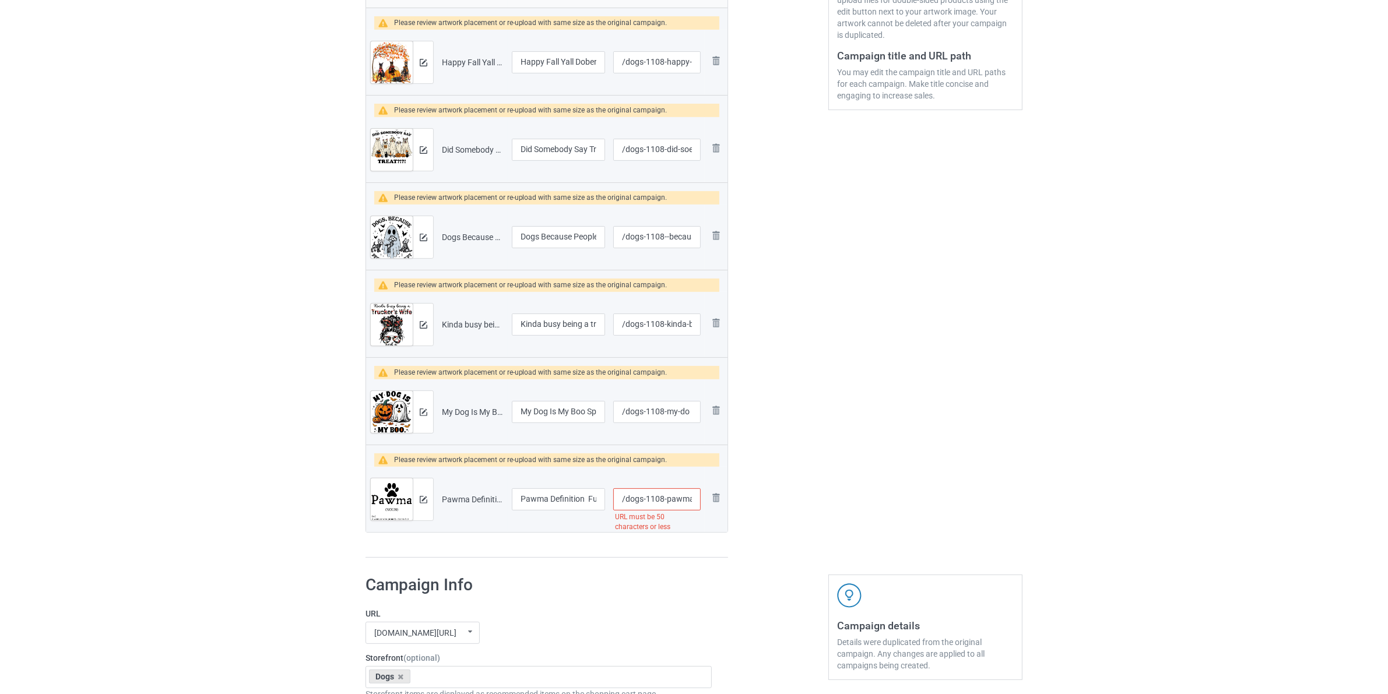
scroll to position [0, 214]
drag, startPoint x: 699, startPoint y: 502, endPoint x: 947, endPoint y: 458, distance: 251.6
click at [806, 502] on div "Campaign to duplicate Sorry Im Late I Had To Pet A Dog Funny Dog Lover TShirt f…" at bounding box center [693, 178] width 673 height 776
type input "/dogs-1108-paw"
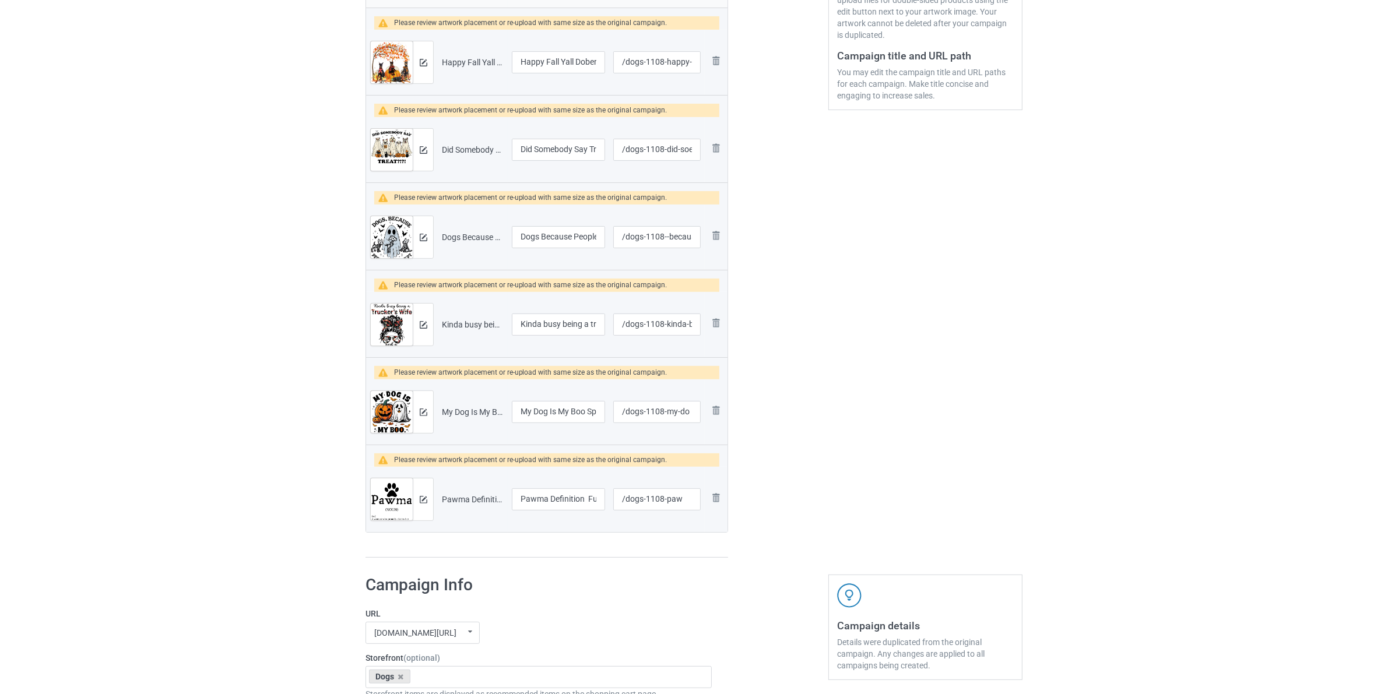
click at [948, 458] on div "Edit artwork You can adjust your artwork position, and upload files for double-…" at bounding box center [925, 178] width 210 height 776
click at [955, 452] on div "Edit artwork You can adjust your artwork position, and upload files for double-…" at bounding box center [925, 178] width 210 height 776
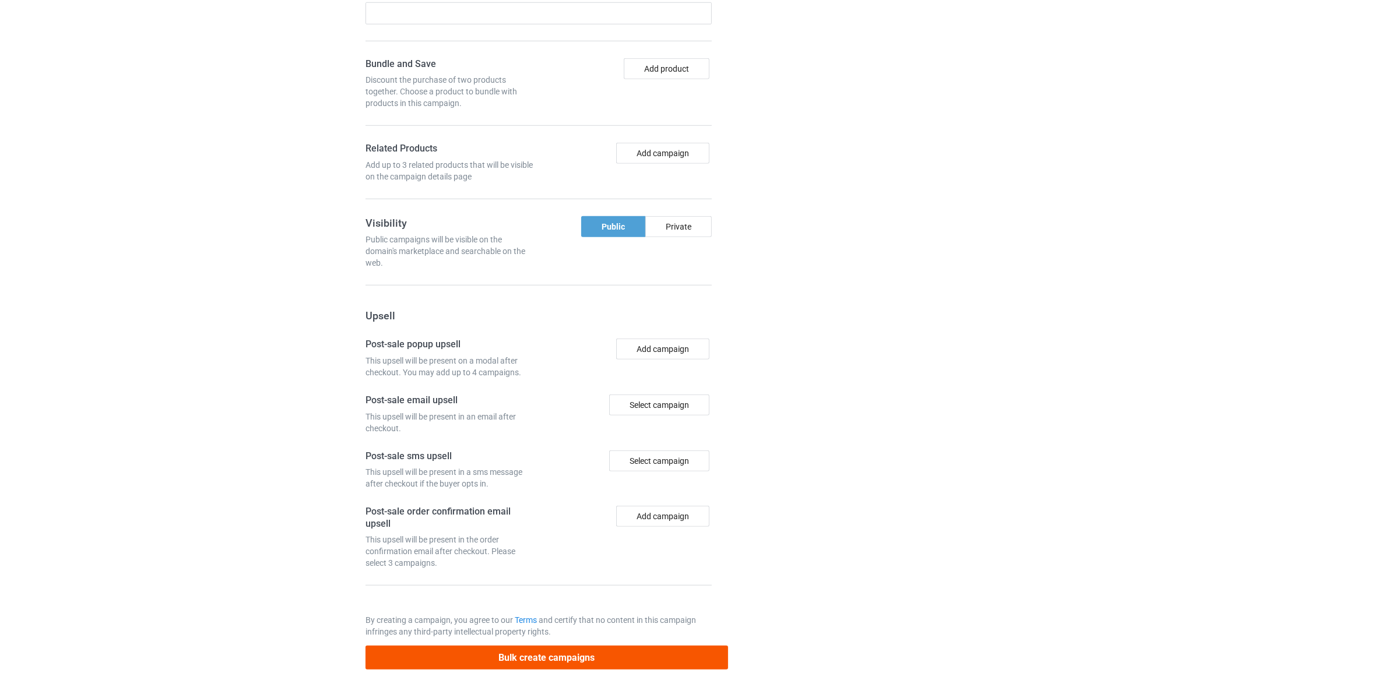
scroll to position [1254, 0]
click at [543, 662] on button "Bulk create campaigns" at bounding box center [546, 658] width 363 height 24
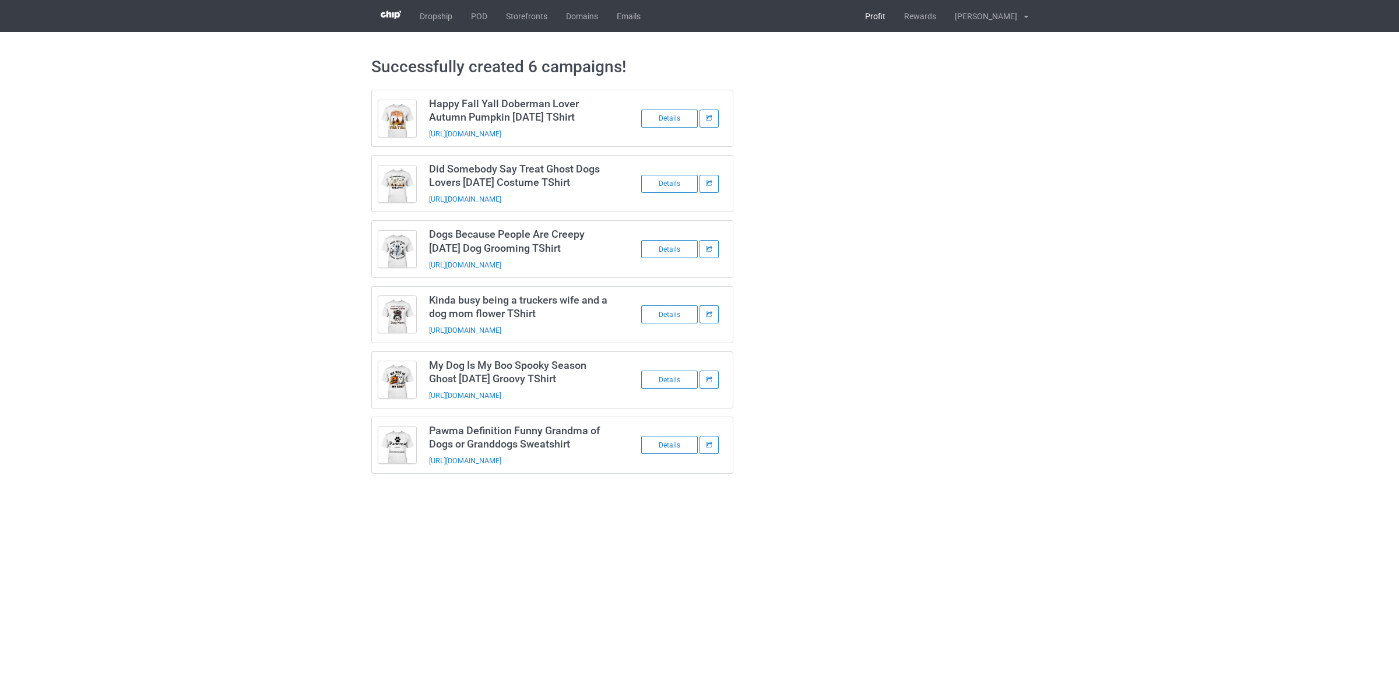
click at [882, 15] on link "Profit" at bounding box center [875, 16] width 39 height 32
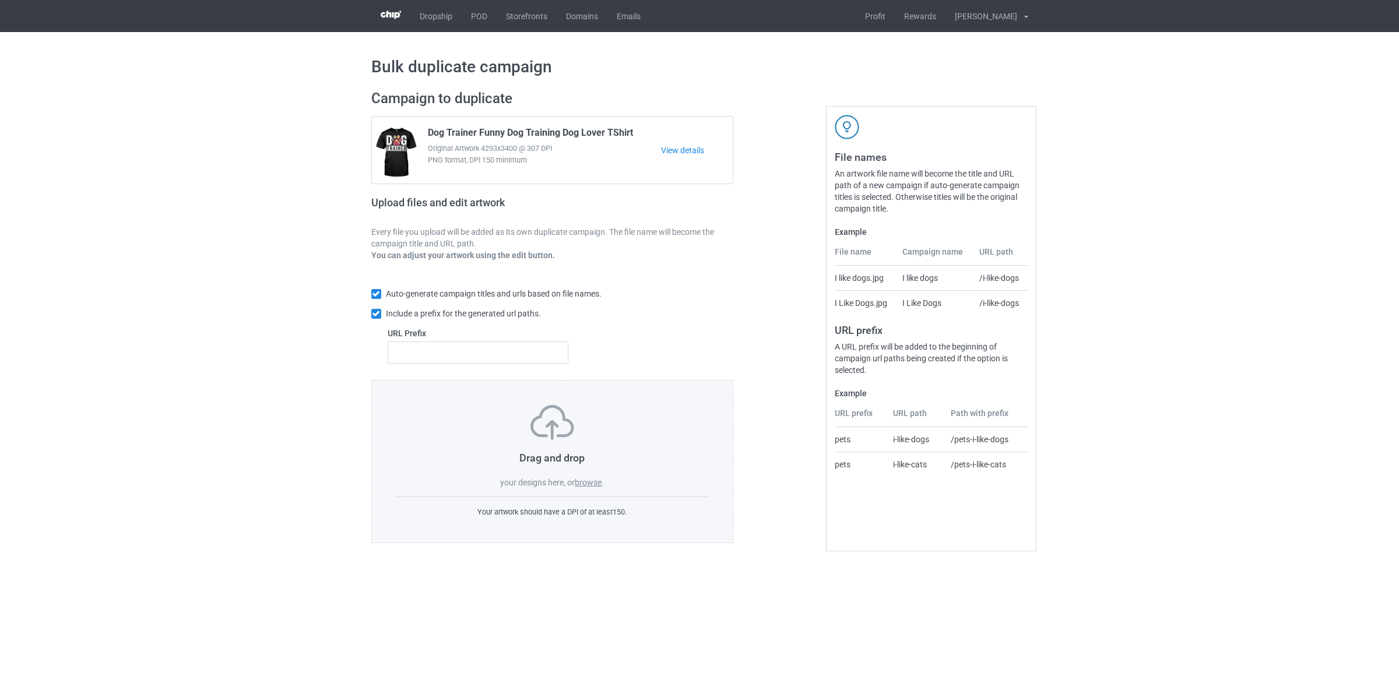
click at [585, 484] on label "browse" at bounding box center [588, 482] width 27 height 9
click at [0, 0] on input "browse" at bounding box center [0, 0] width 0 height 0
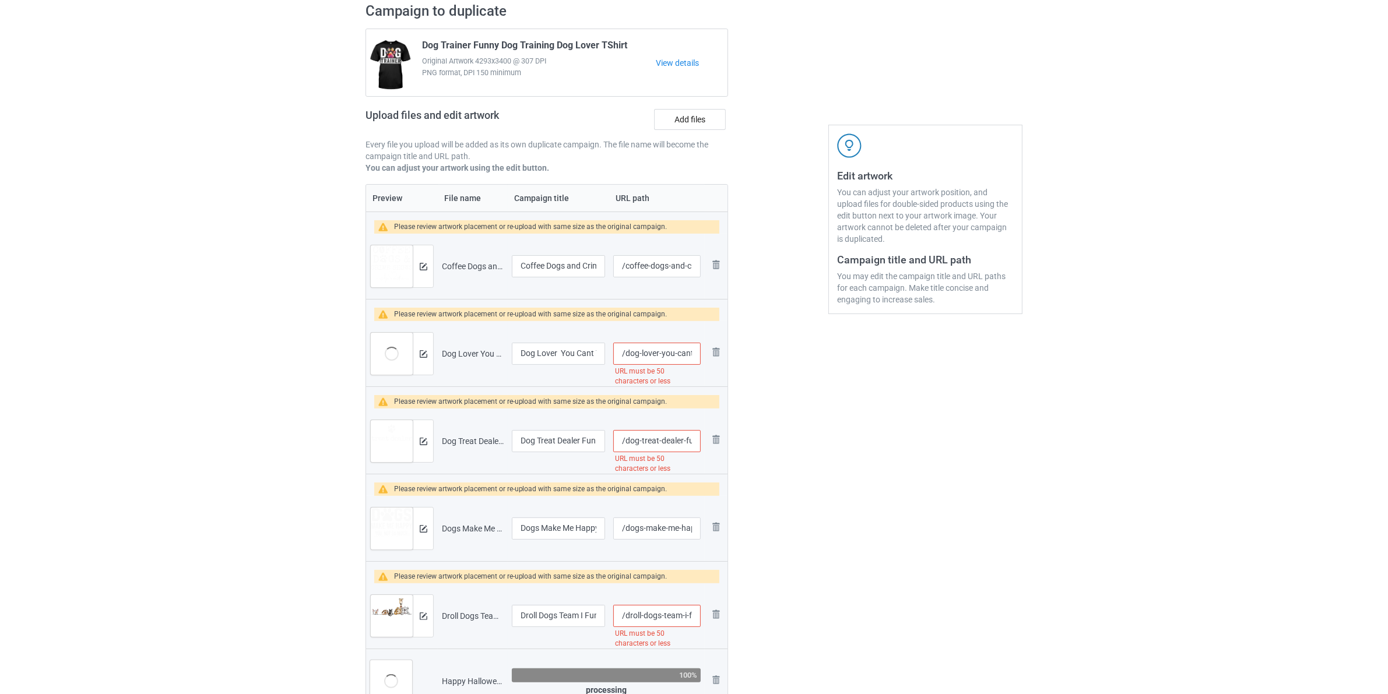
scroll to position [73, 0]
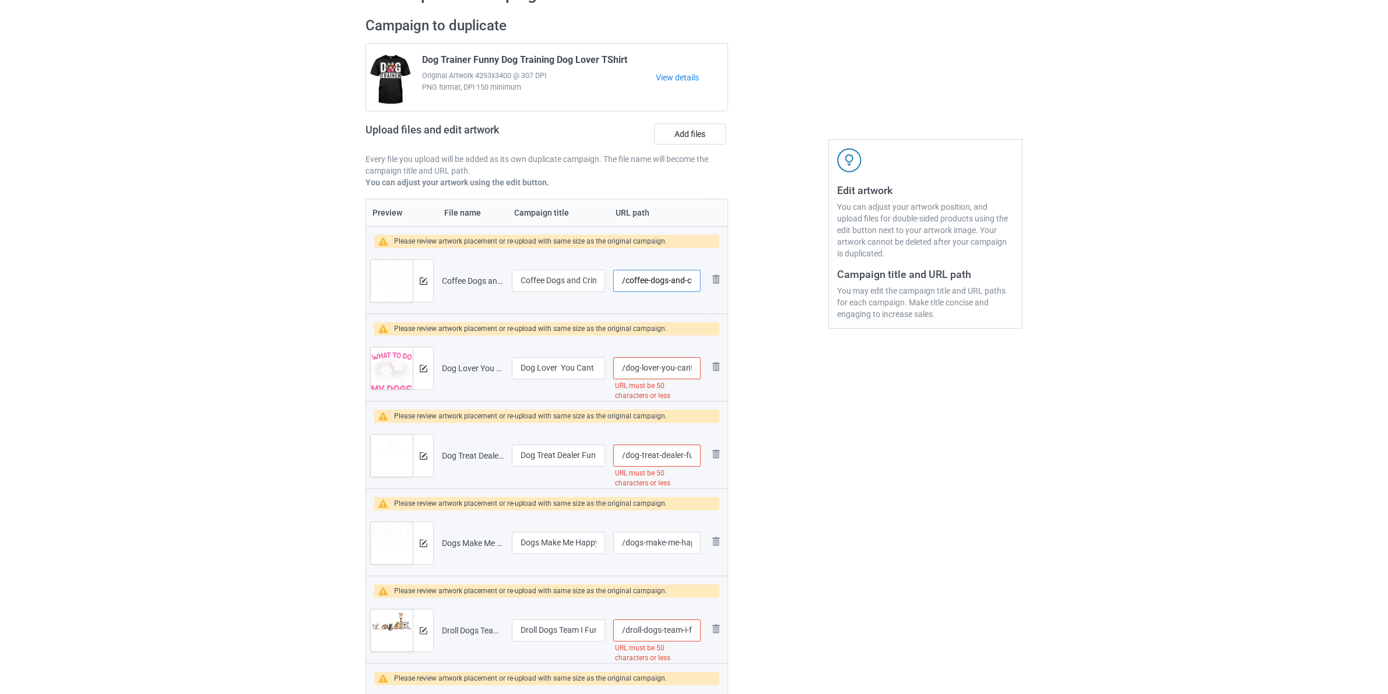
click at [625, 284] on input "/coffee-dogs-and-crime-shows-premium-tshirt" at bounding box center [656, 281] width 87 height 22
paste input "dogs-1108-"
type input "/dogs-1108-coffee-dogs-and-crime-shows-premium-tshirt"
click at [627, 370] on input "/dog-lover-you-cant-tell-me-what-to-do-youre-not-my-dogs-tshirt-1" at bounding box center [656, 368] width 87 height 22
paste input "s-1108-dog"
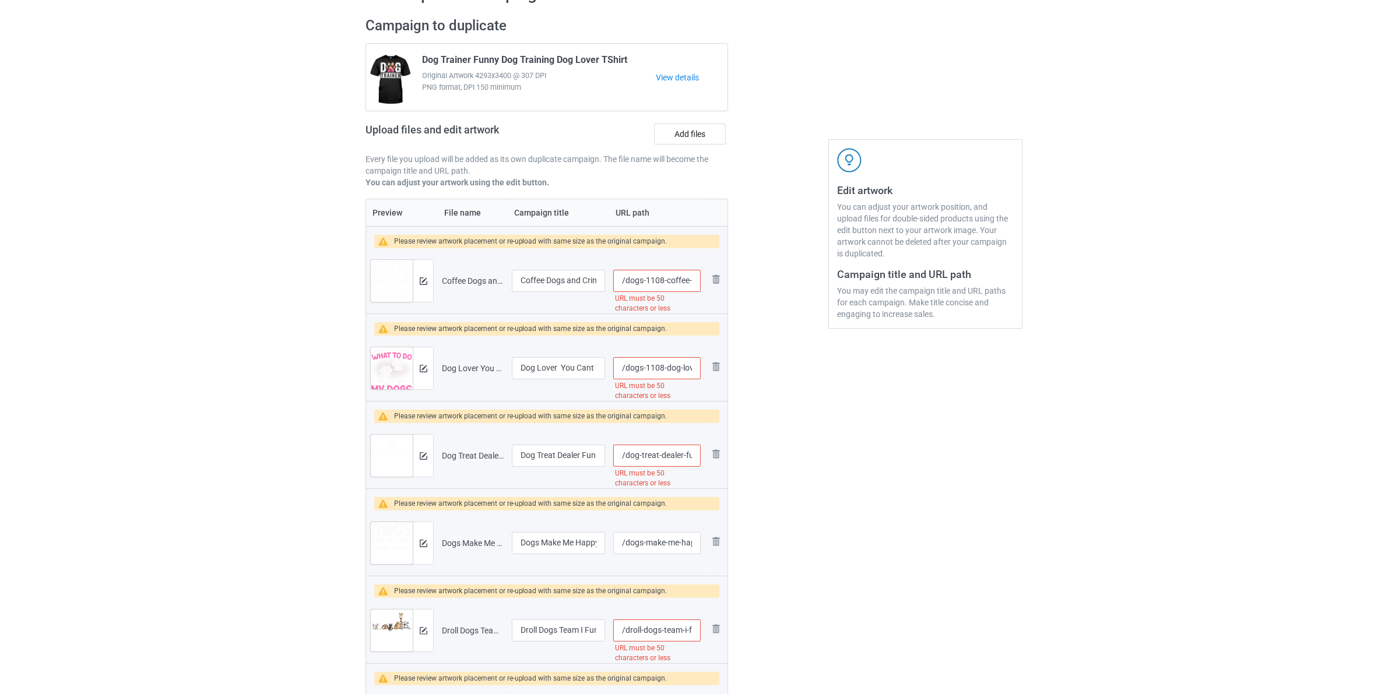
type input "/dogs-1108-dog-lover-you-cant-tell-me-what-to-do-youre-not-my-dogs-tshirt-1"
drag, startPoint x: 624, startPoint y: 456, endPoint x: 624, endPoint y: 465, distance: 8.2
click at [624, 458] on input "/dog-treat-dealer-funny-humor-dog-owner-dog-treats-dog-lover-tshirt" at bounding box center [656, 456] width 87 height 22
paste input "s-1108-dog"
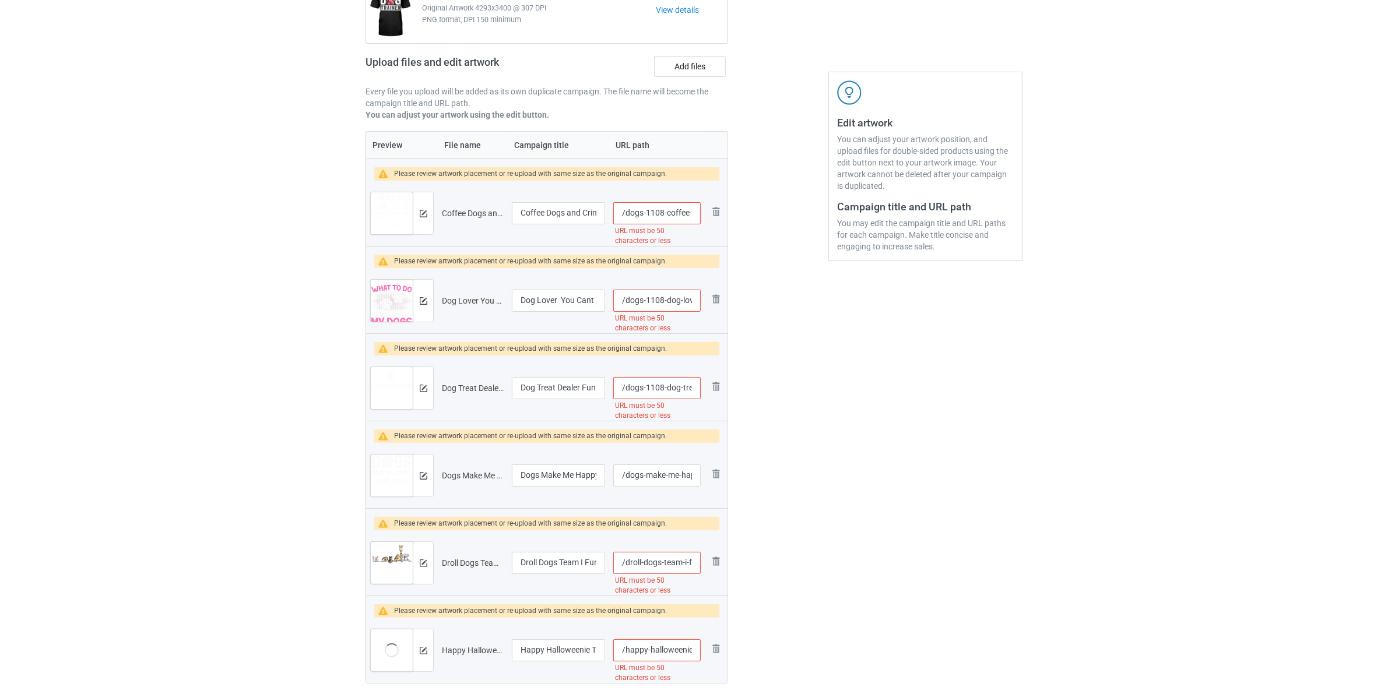
scroll to position [291, 0]
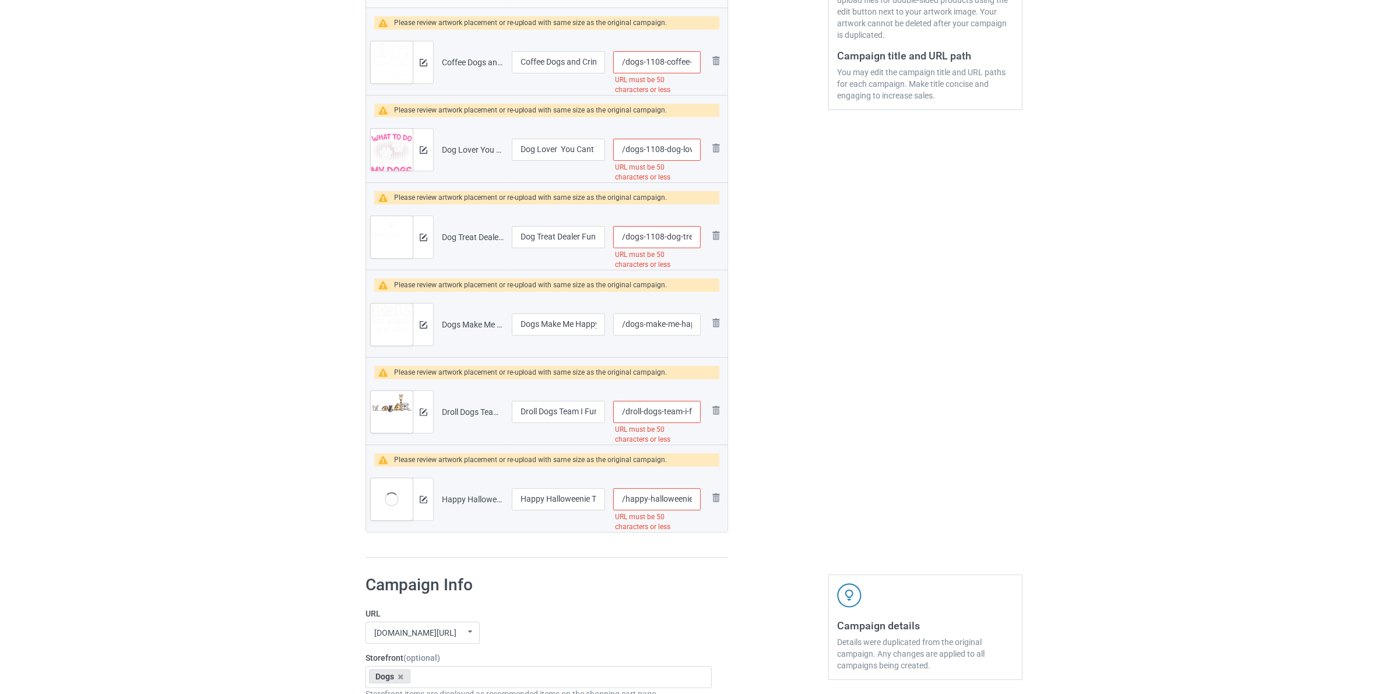
type input "/dogs-1108-dog-treat-dealer-funny-humor-dog-owner-dog-treats-dog-lover-tshirt"
click at [632, 326] on input "/dogs-make-me-happy-you-not-so-much-tshirt" at bounding box center [656, 325] width 87 height 22
paste input "1108--"
type input "/dogs-1108--make-me-happy-you-not-so-much-tshirt"
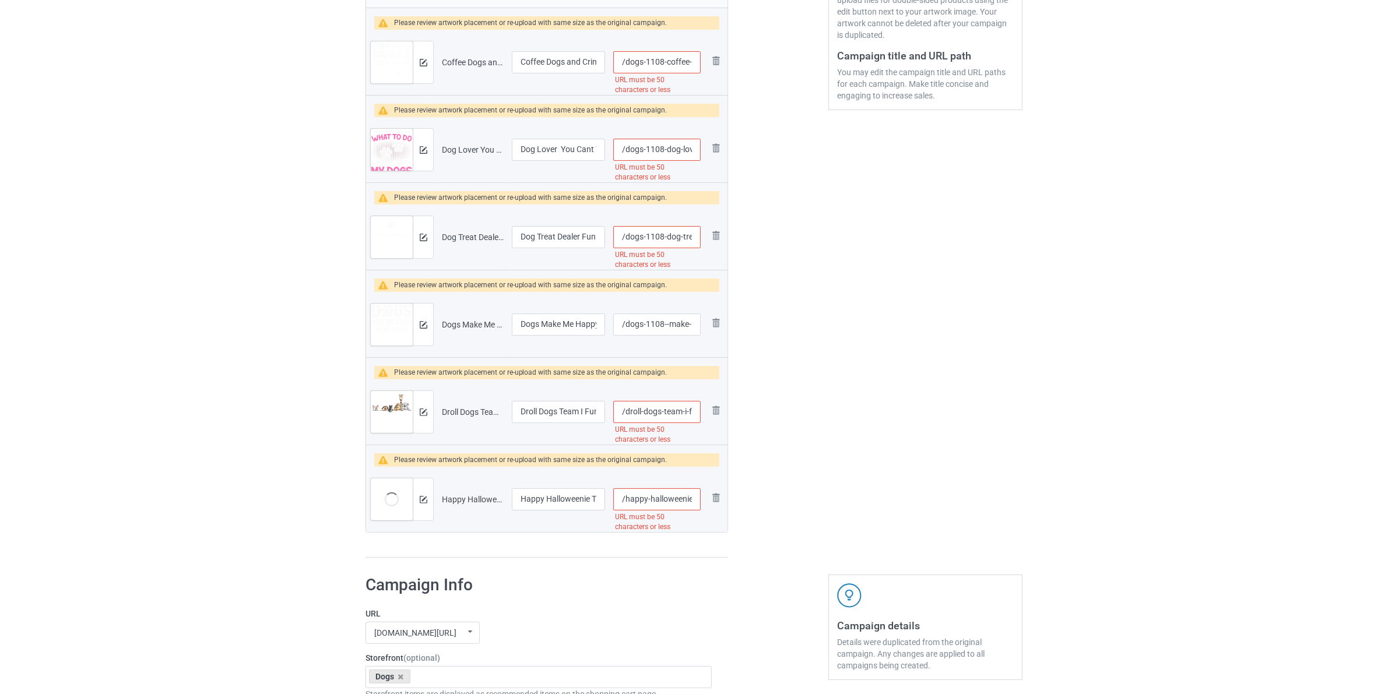
click at [625, 417] on input "/droll-dogs-team-i-funny-puppy-dog-lover-cartoon-fun-tshirt" at bounding box center [656, 412] width 87 height 22
paste input "ogs-1108-d"
type input "/dogs-1108-droll-dogs-team-i-funny-puppy-dog-lover-cartoon-fun-tshirt"
click at [627, 498] on input "/happy-halloweenie-tshirt-dachshund-dog-halloween-tshirt" at bounding box center [656, 499] width 87 height 22
paste input "dogs-1108-"
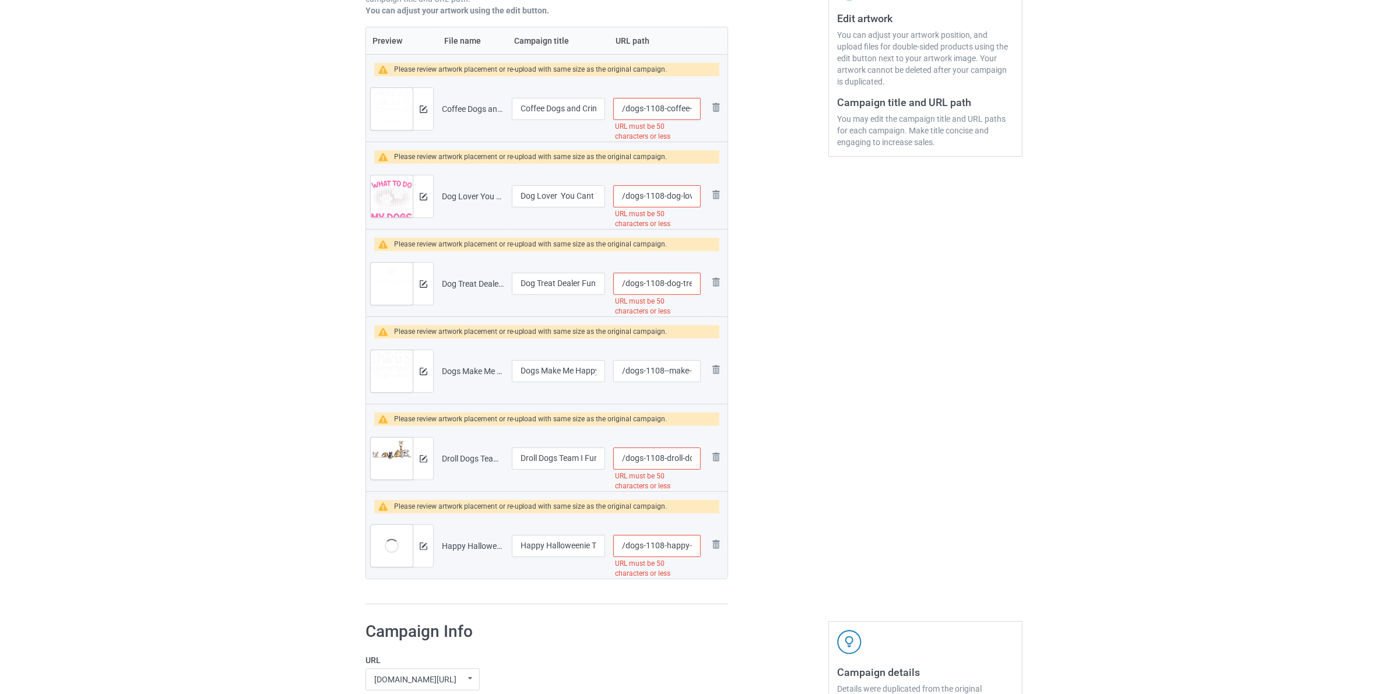
type input "/dogs-1108-happy-halloweenie-tshirt-dachshund-dog-halloween-tshirt"
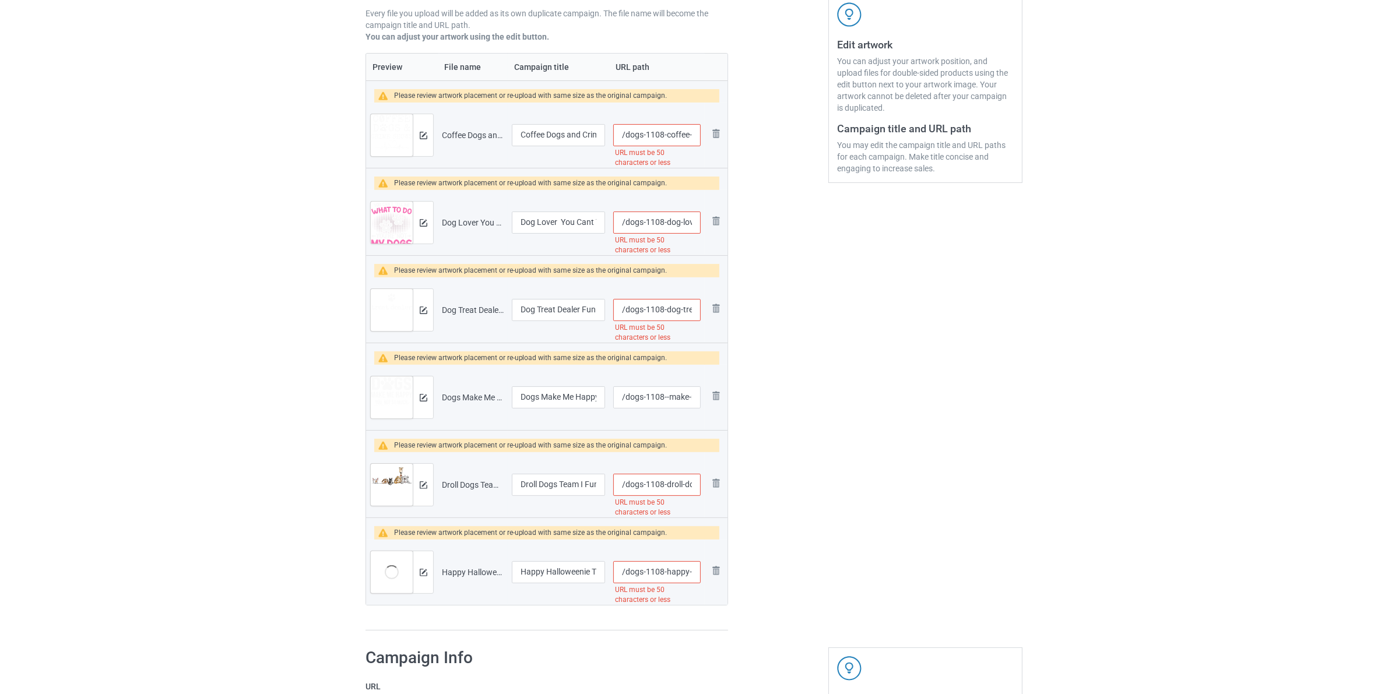
drag, startPoint x: 840, startPoint y: 240, endPoint x: 806, endPoint y: 249, distance: 35.6
click at [840, 240] on div "Edit artwork You can adjust your artwork position, and upload files for double-…" at bounding box center [925, 251] width 210 height 776
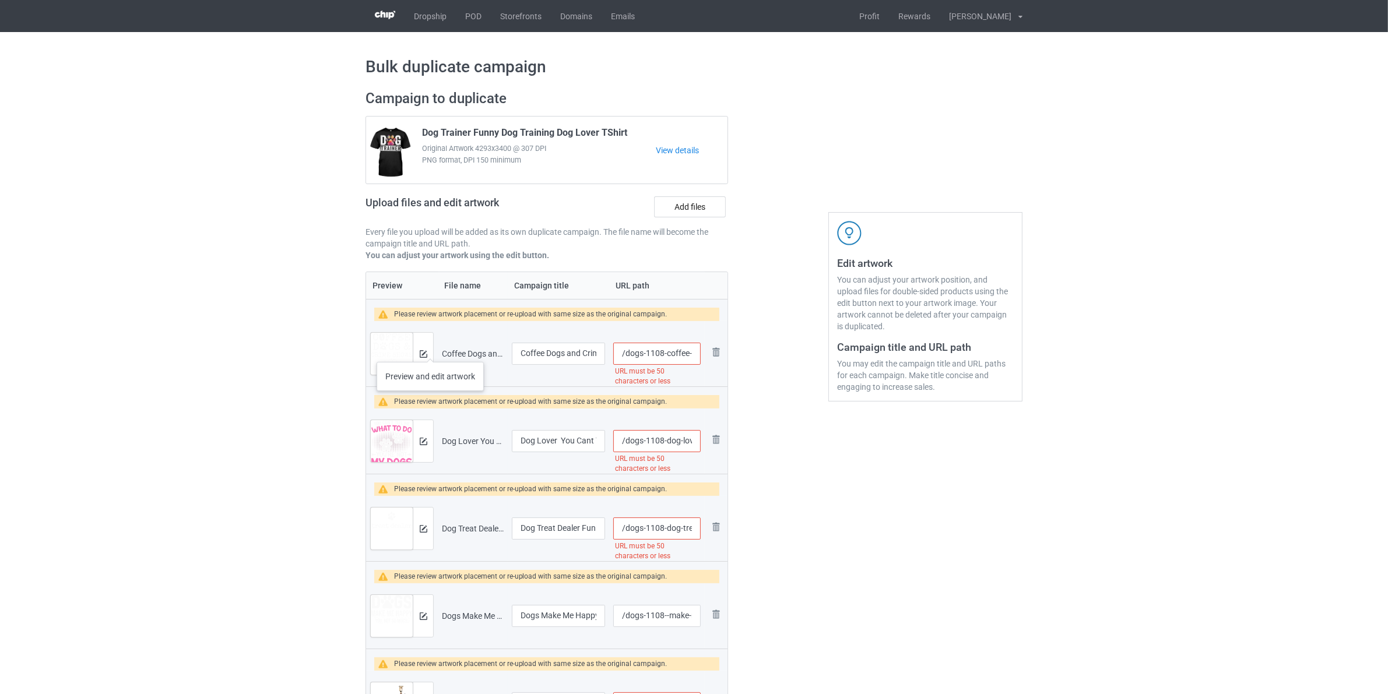
click at [430, 350] on div at bounding box center [423, 354] width 20 height 42
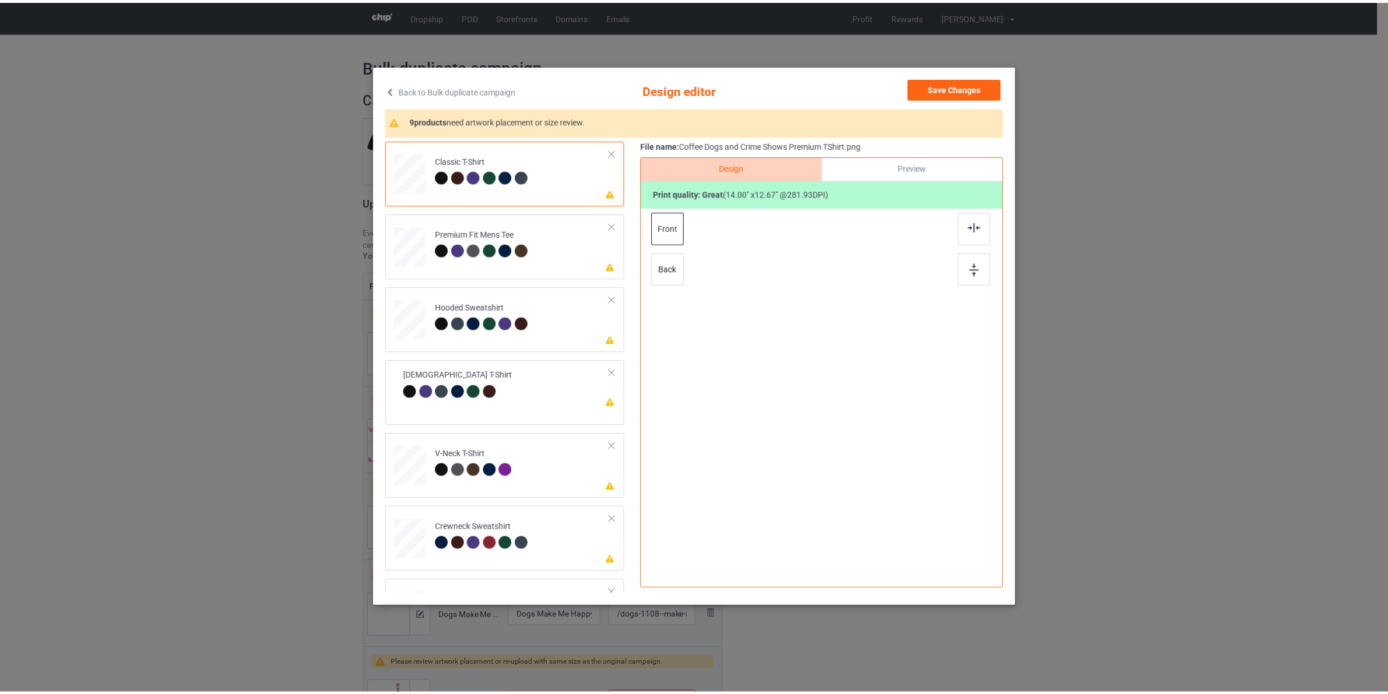
scroll to position [198, 0]
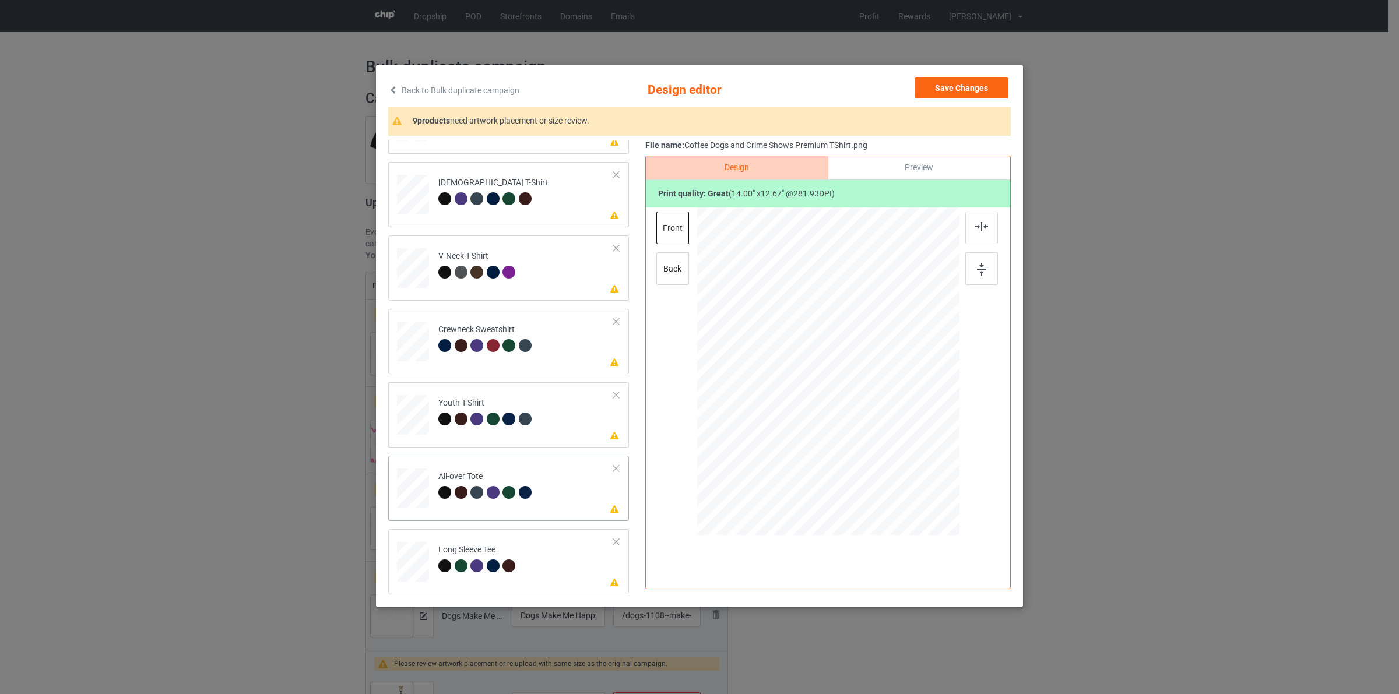
drag, startPoint x: 543, startPoint y: 488, endPoint x: 550, endPoint y: 493, distance: 8.7
click at [541, 488] on td "Please review artwork placement All-over Tote" at bounding box center [526, 485] width 188 height 51
drag, startPoint x: 543, startPoint y: 542, endPoint x: 724, endPoint y: 399, distance: 230.3
click at [544, 543] on td "Please review artwork placement Long Sleeve Tee" at bounding box center [526, 559] width 188 height 51
drag, startPoint x: 954, startPoint y: 92, endPoint x: 884, endPoint y: 103, distance: 70.8
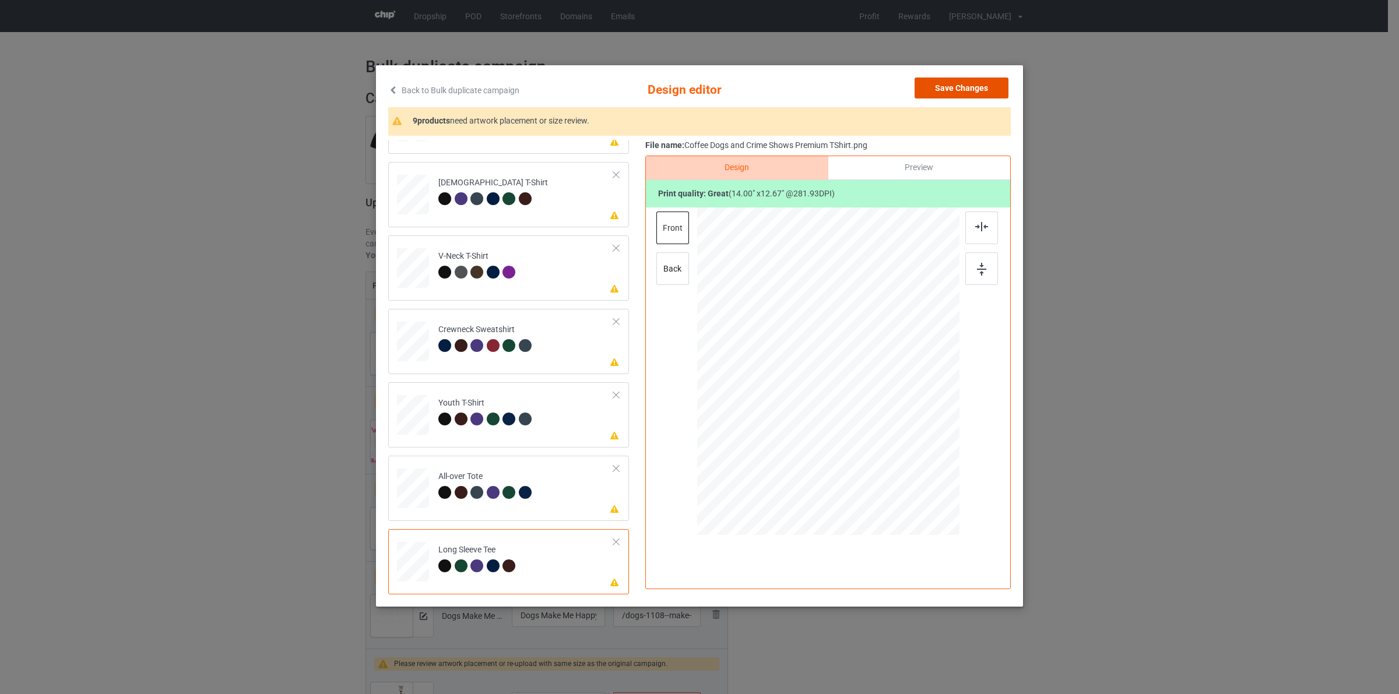
click at [954, 92] on button "Save Changes" at bounding box center [962, 88] width 94 height 21
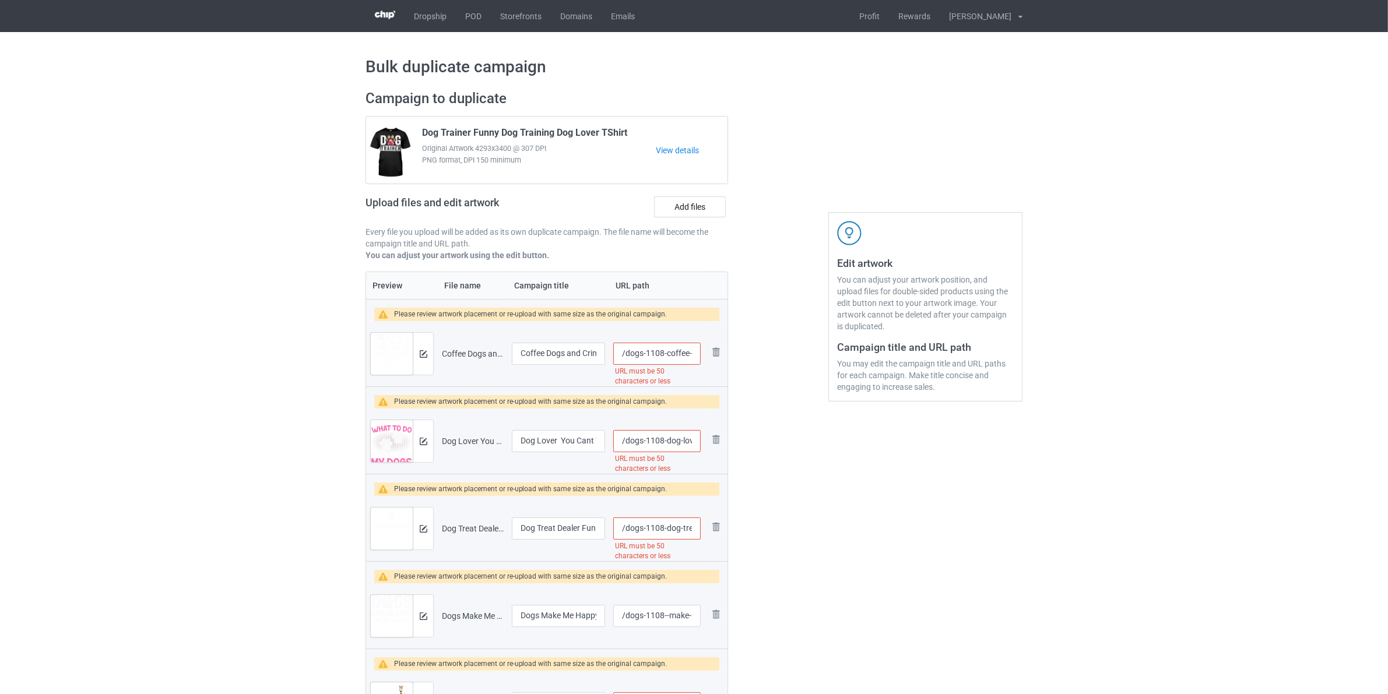
scroll to position [0, 138]
drag, startPoint x: 695, startPoint y: 360, endPoint x: 771, endPoint y: 383, distance: 79.1
click at [770, 383] on div "Campaign to duplicate Dog Trainer Funny Dog Training Dog Lover TShirt Original …" at bounding box center [693, 470] width 673 height 776
type input "/dogs-1108-coffee-"
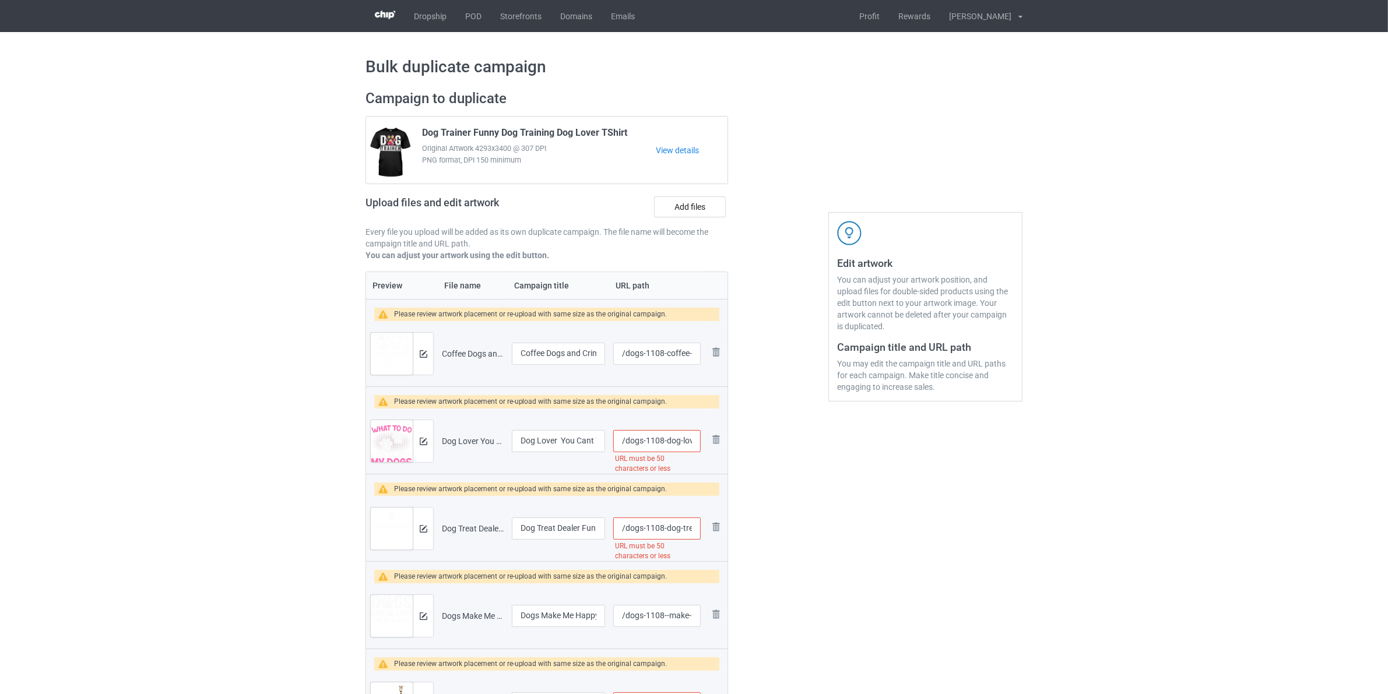
scroll to position [0, 207]
drag, startPoint x: 691, startPoint y: 442, endPoint x: 695, endPoint y: 495, distance: 53.7
click at [758, 468] on div "Campaign to duplicate Dog Trainer Funny Dog Training Dog Lover TShirt Original …" at bounding box center [693, 470] width 673 height 776
type input "/dogs-1108-dog-lo"
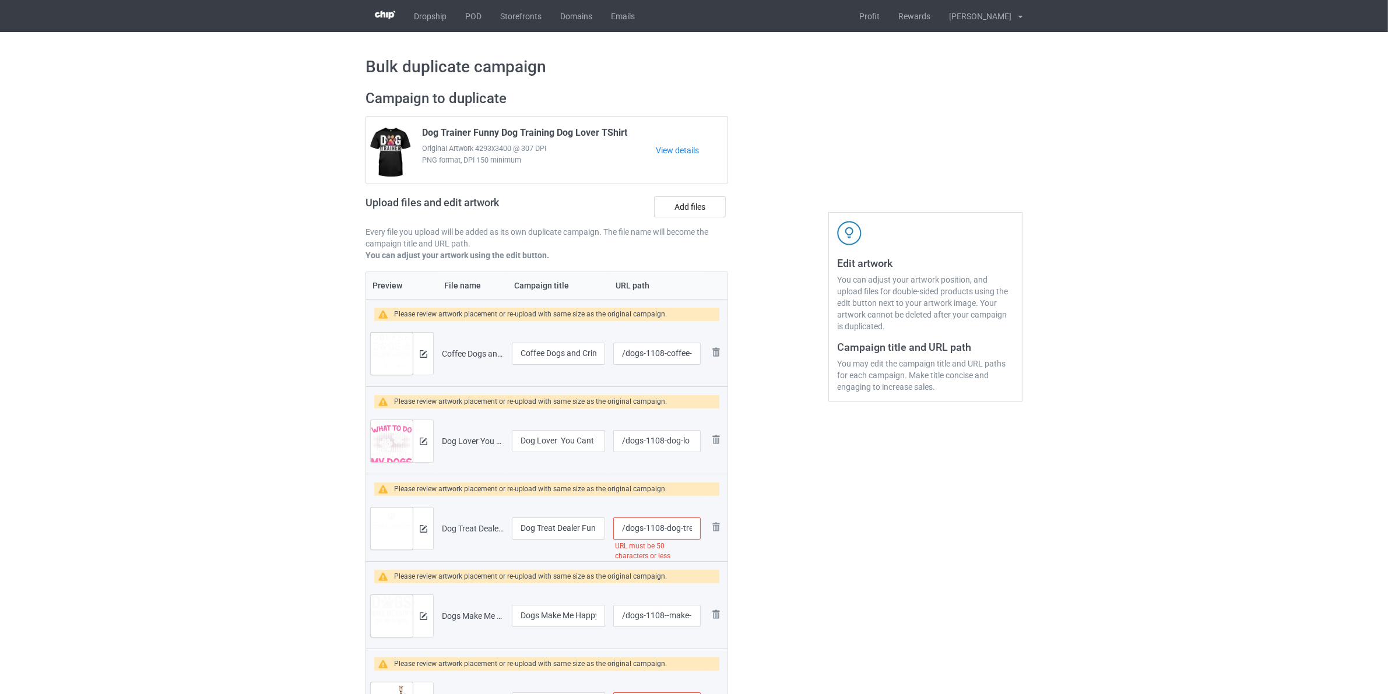
scroll to position [0, 201]
drag, startPoint x: 695, startPoint y: 532, endPoint x: 774, endPoint y: 546, distance: 80.5
click at [767, 547] on div "Campaign to duplicate Dog Trainer Funny Dog Training Dog Lover TShirt Original …" at bounding box center [693, 470] width 673 height 776
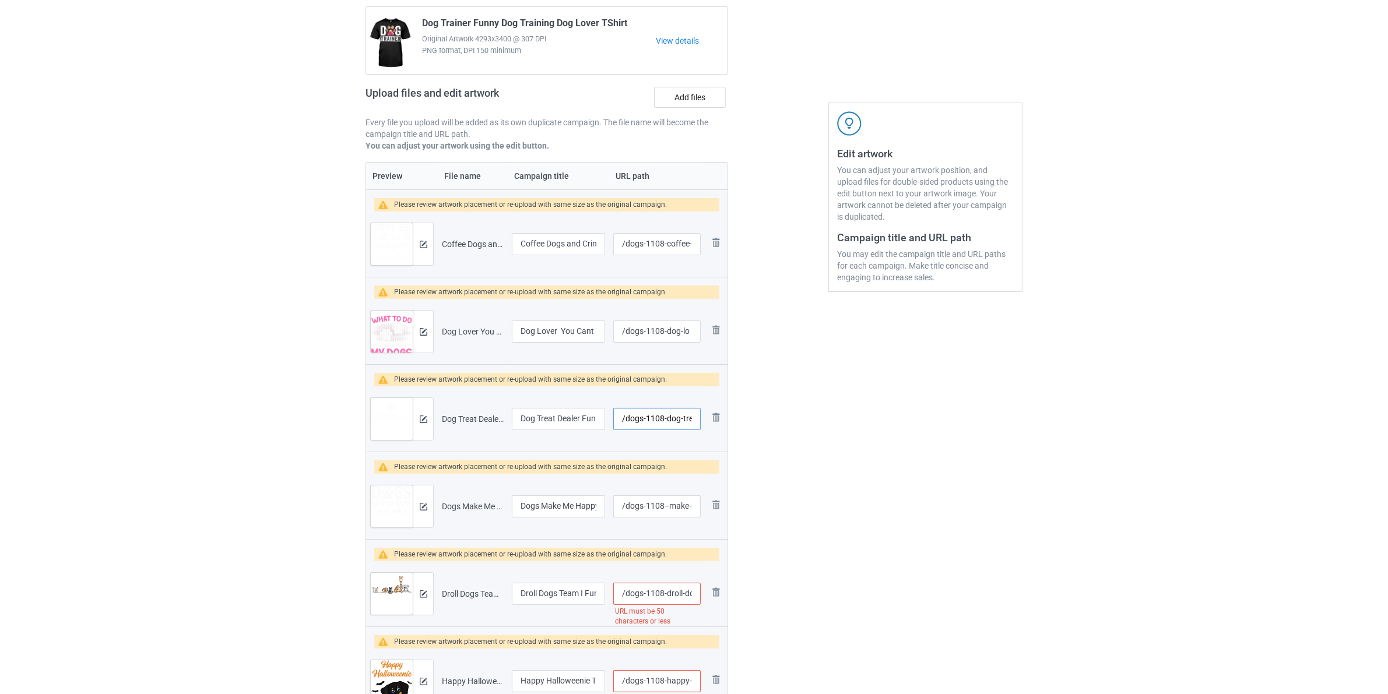
scroll to position [219, 0]
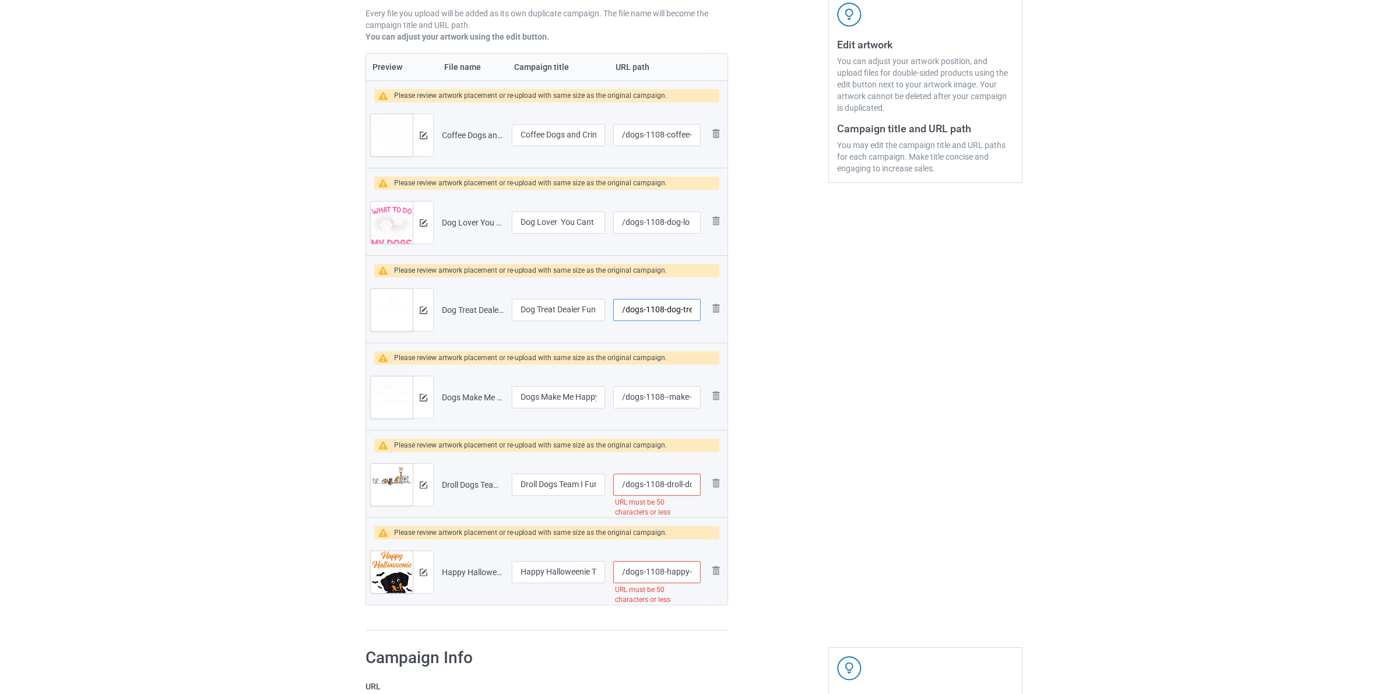
type input "/dogs-1108-dog-tre"
drag, startPoint x: 695, startPoint y: 396, endPoint x: 753, endPoint y: 423, distance: 63.6
click at [750, 421] on div "Campaign to duplicate Dog Trainer Funny Dog Training Dog Lover TShirt Original …" at bounding box center [693, 251] width 673 height 776
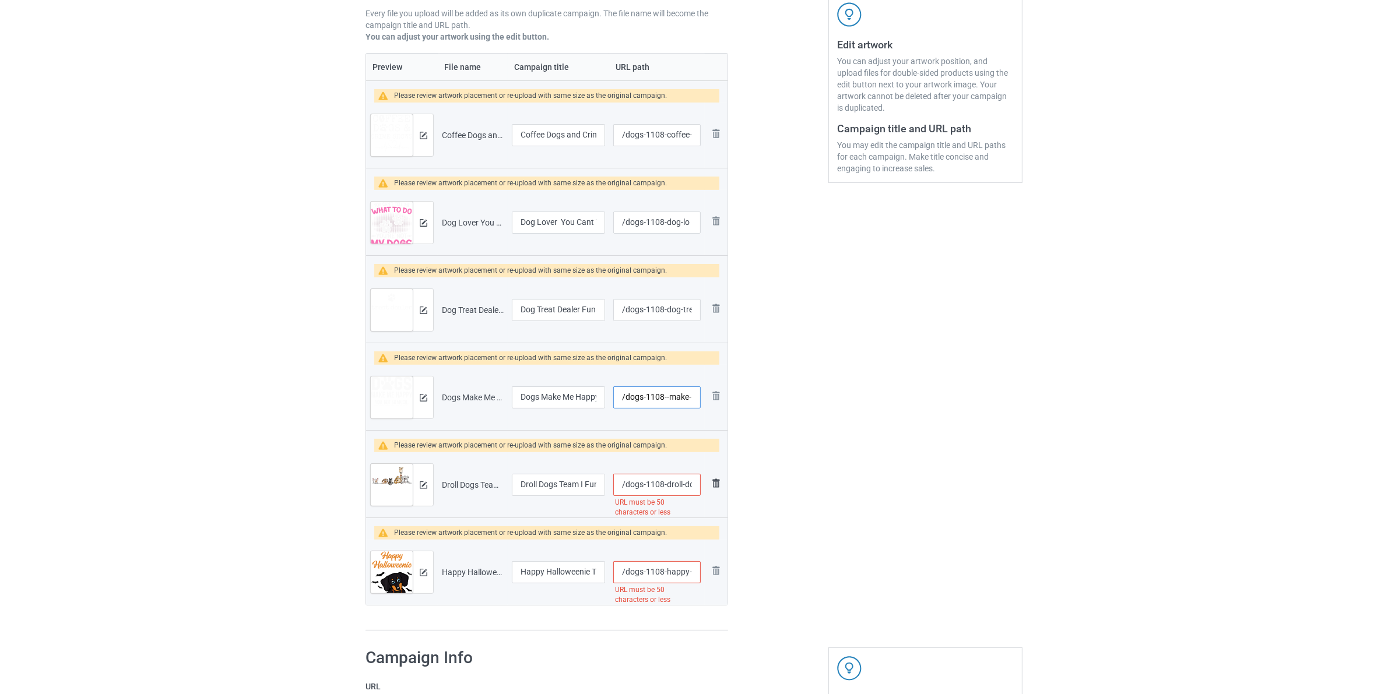
type input "/dogs-1108--make-"
drag, startPoint x: 710, startPoint y: 491, endPoint x: 709, endPoint y: 544, distance: 53.1
click at [739, 505] on div "Campaign to duplicate Dog Trainer Funny Dog Training Dog Lover TShirt Original …" at bounding box center [693, 251] width 673 height 776
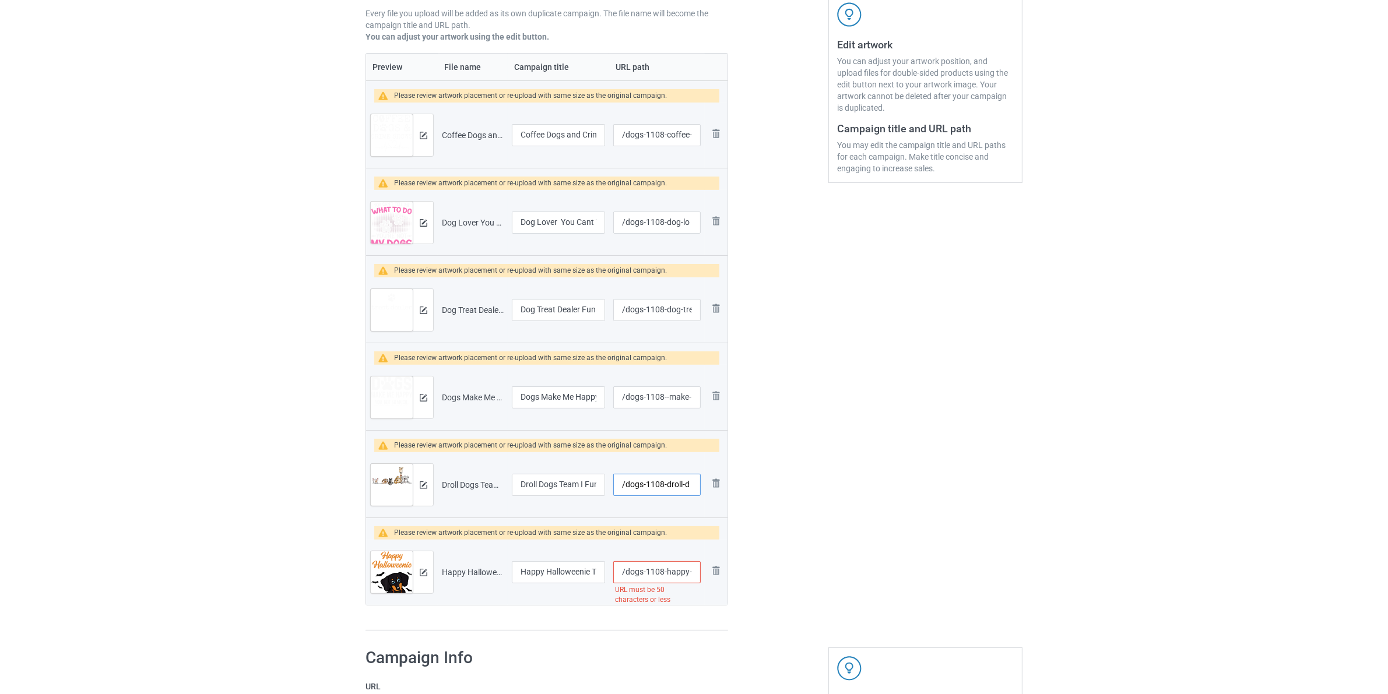
type input "/dogs-1108-droll-d"
drag, startPoint x: 695, startPoint y: 572, endPoint x: 828, endPoint y: 598, distance: 135.5
click at [791, 598] on div "Campaign to duplicate Dog Trainer Funny Dog Training Dog Lover TShirt Original …" at bounding box center [693, 251] width 673 height 776
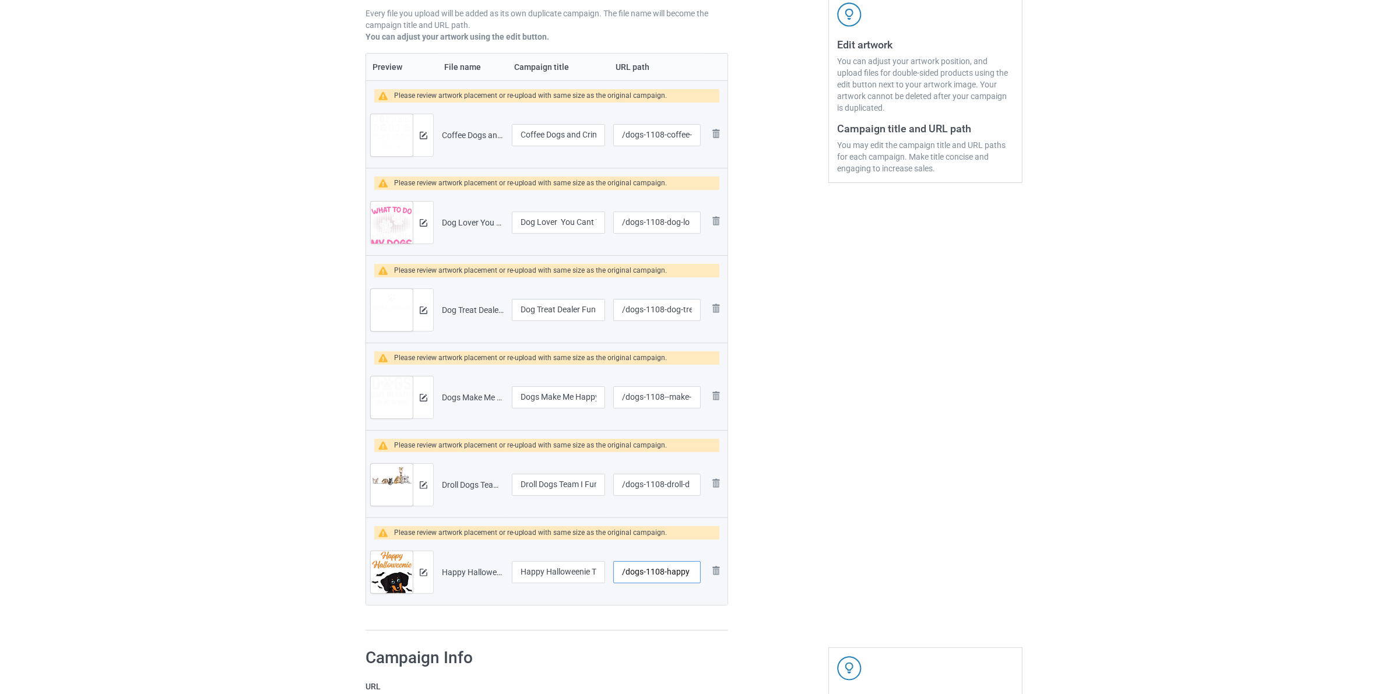
type input "/dogs-1108-happy"
click at [870, 516] on div "Edit artwork You can adjust your artwork position, and upload files for double-…" at bounding box center [925, 251] width 210 height 776
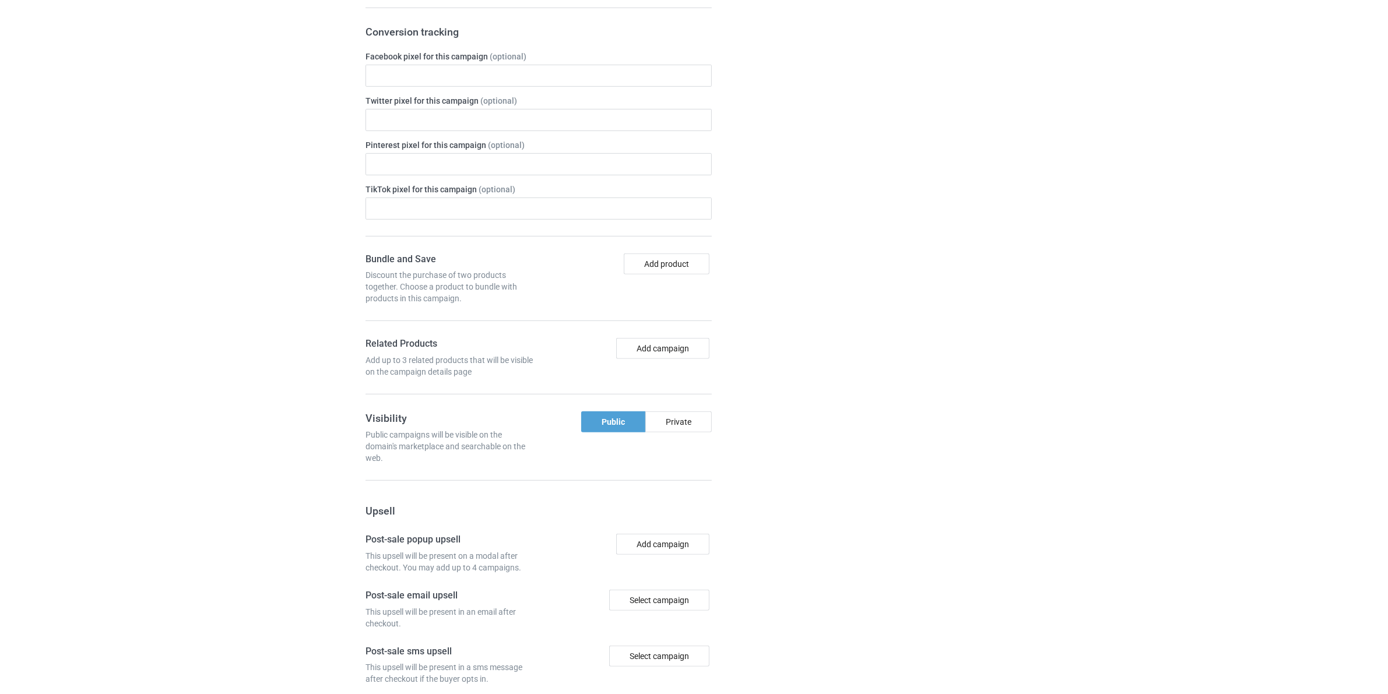
scroll to position [1254, 0]
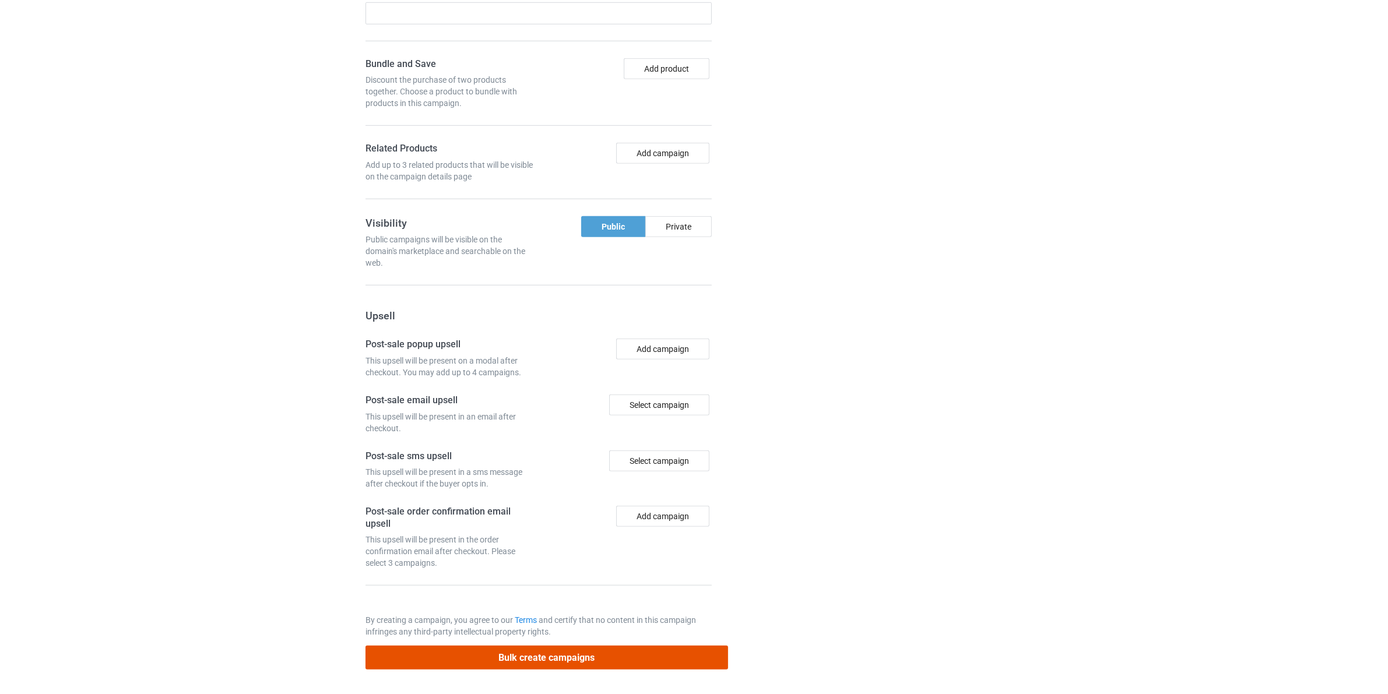
click at [586, 656] on button "Bulk create campaigns" at bounding box center [546, 658] width 363 height 24
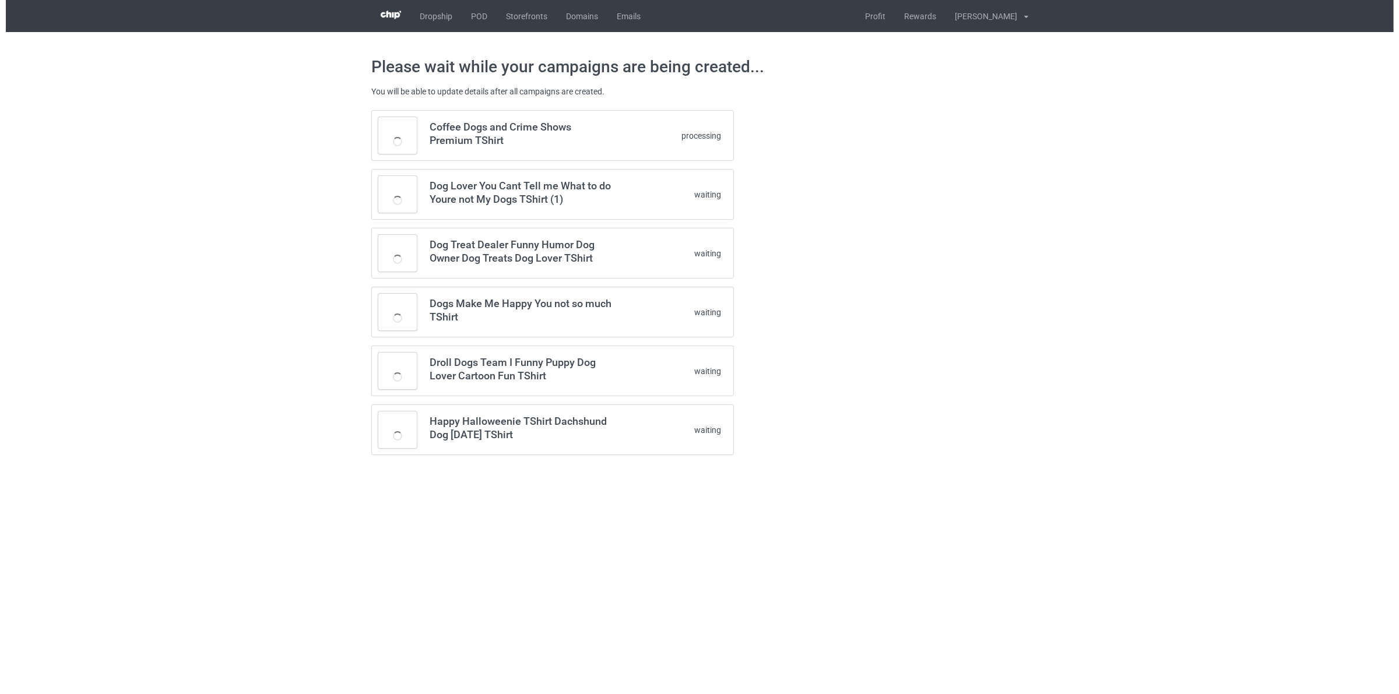
scroll to position [0, 0]
